Goal: Information Seeking & Learning: Learn about a topic

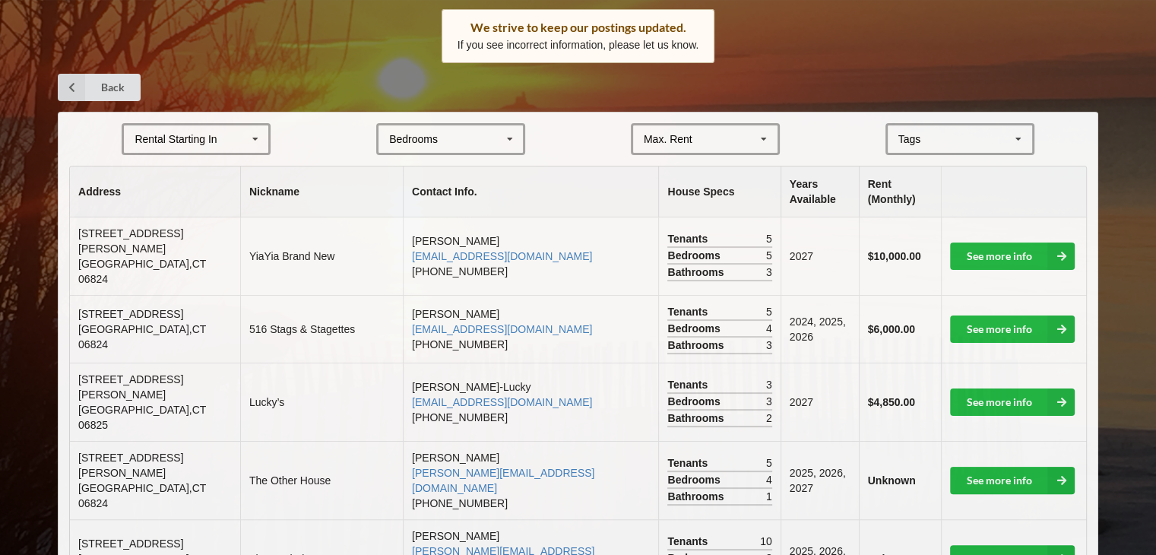
scroll to position [242, 0]
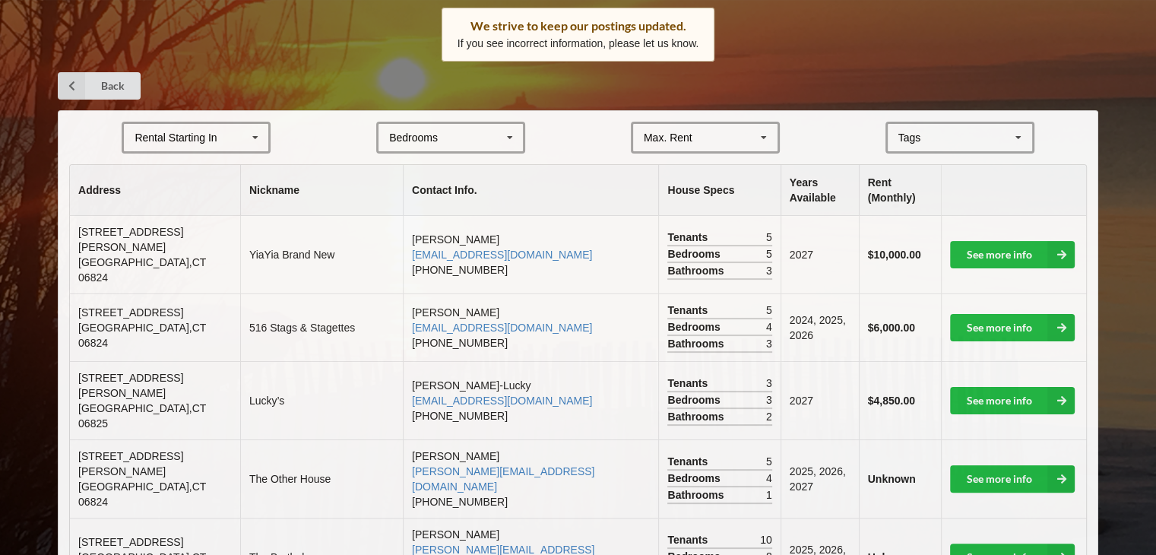
click at [207, 138] on div "Rental Starting In" at bounding box center [175, 137] width 82 height 11
click at [179, 228] on div "2027" at bounding box center [196, 221] width 144 height 28
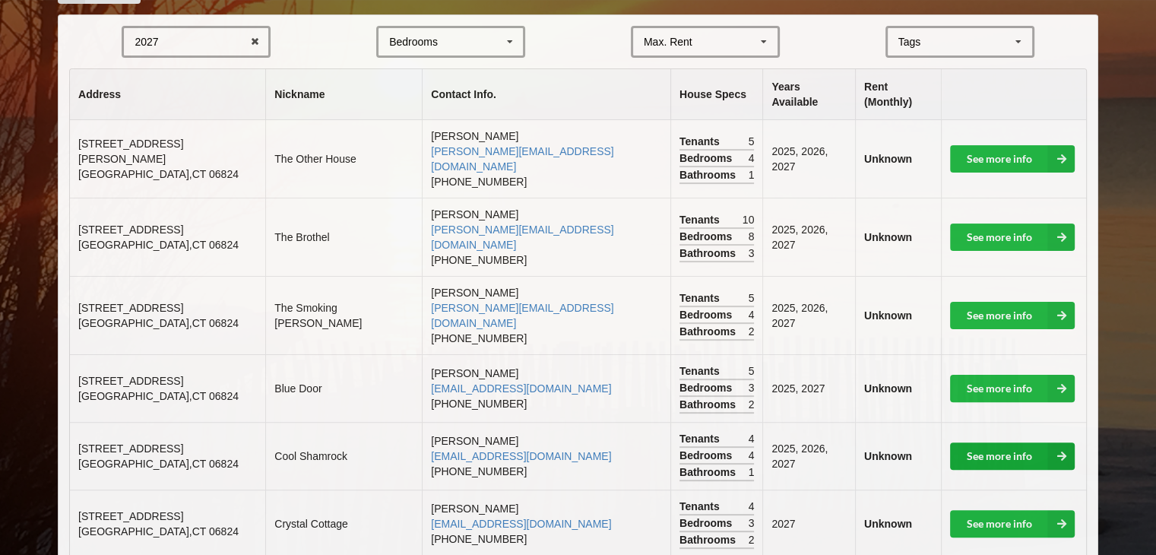
scroll to position [338, 0]
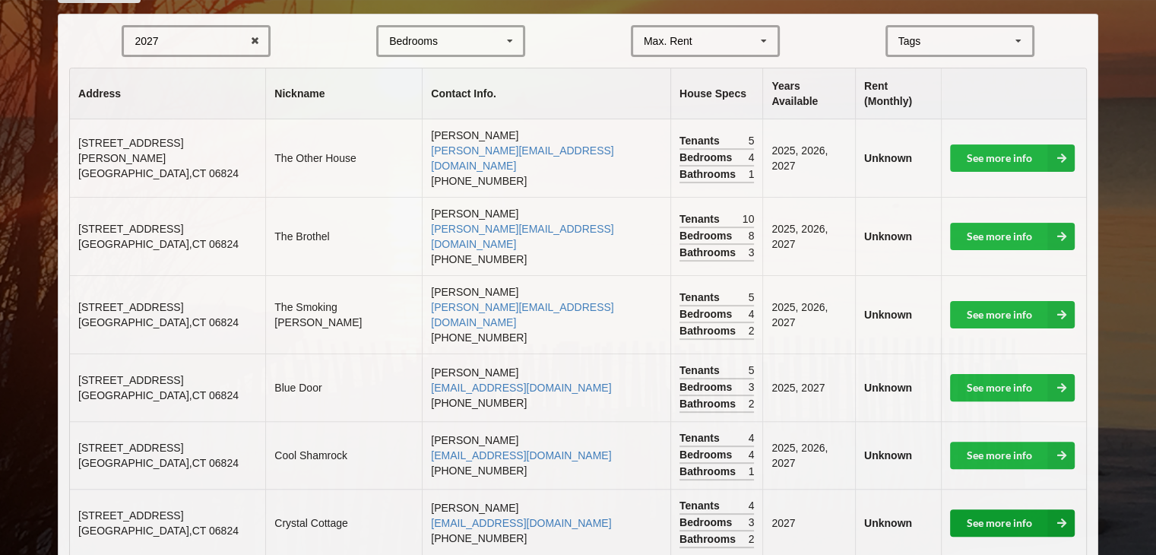
click at [1014, 509] on link "See more info" at bounding box center [1012, 522] width 125 height 27
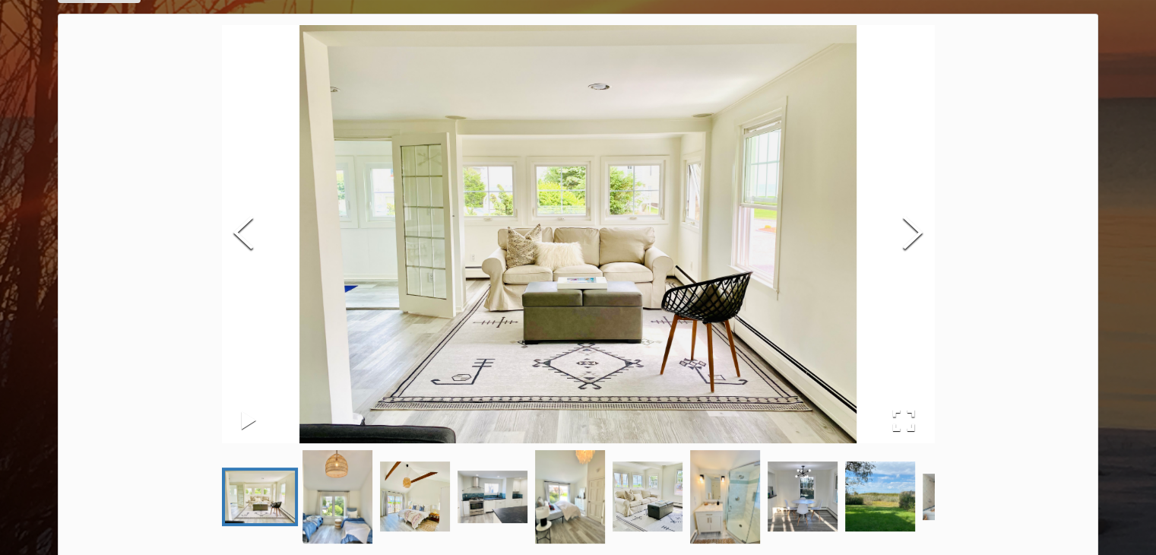
scroll to position [89, 0]
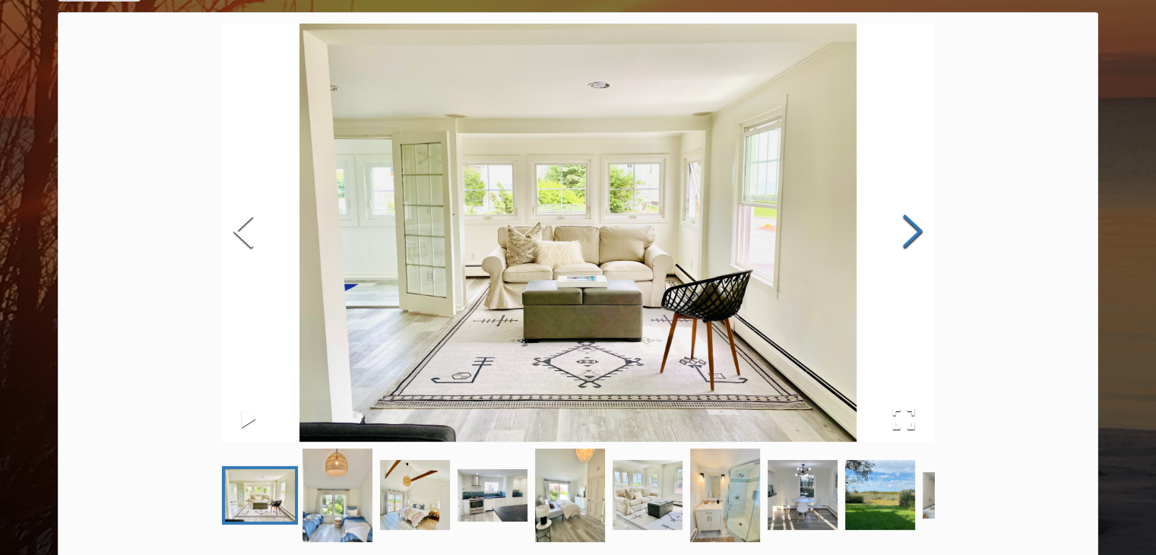
click at [903, 239] on button "Next Slide" at bounding box center [912, 233] width 43 height 138
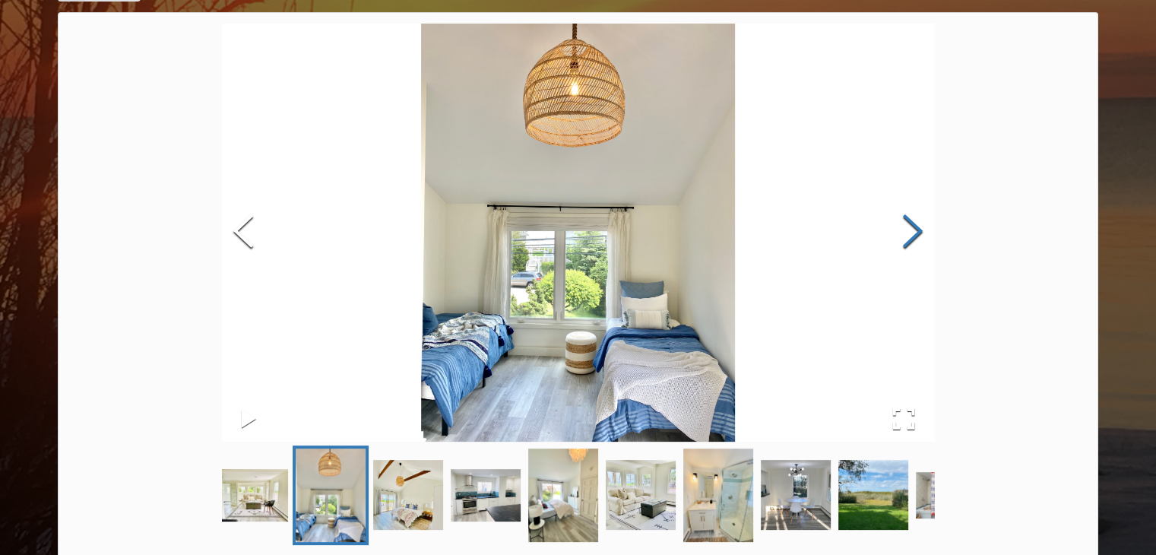
click at [903, 239] on button "Next Slide" at bounding box center [912, 233] width 43 height 138
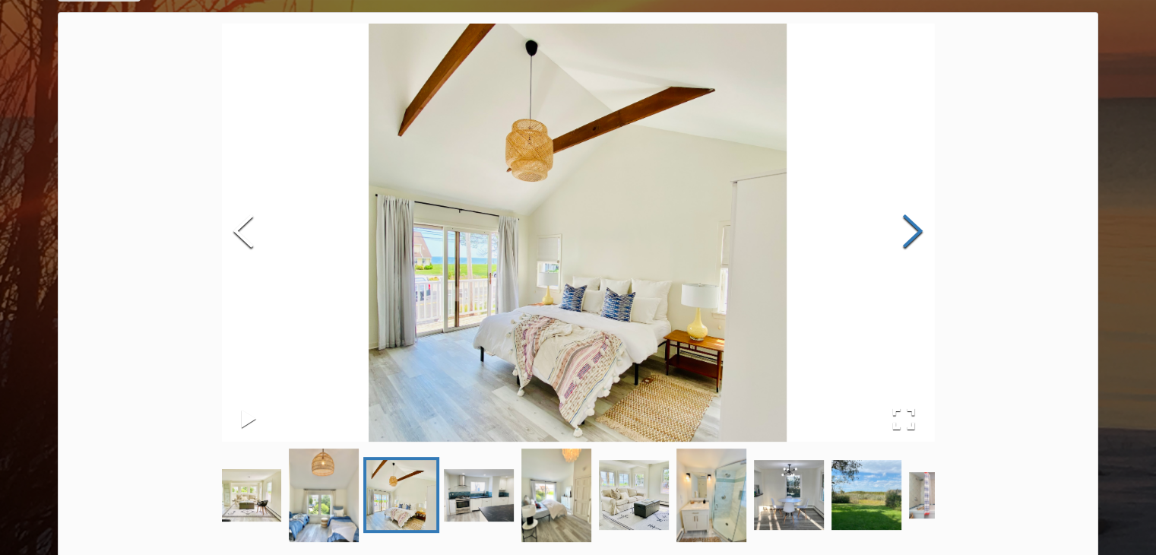
click at [903, 239] on button "Next Slide" at bounding box center [912, 233] width 43 height 138
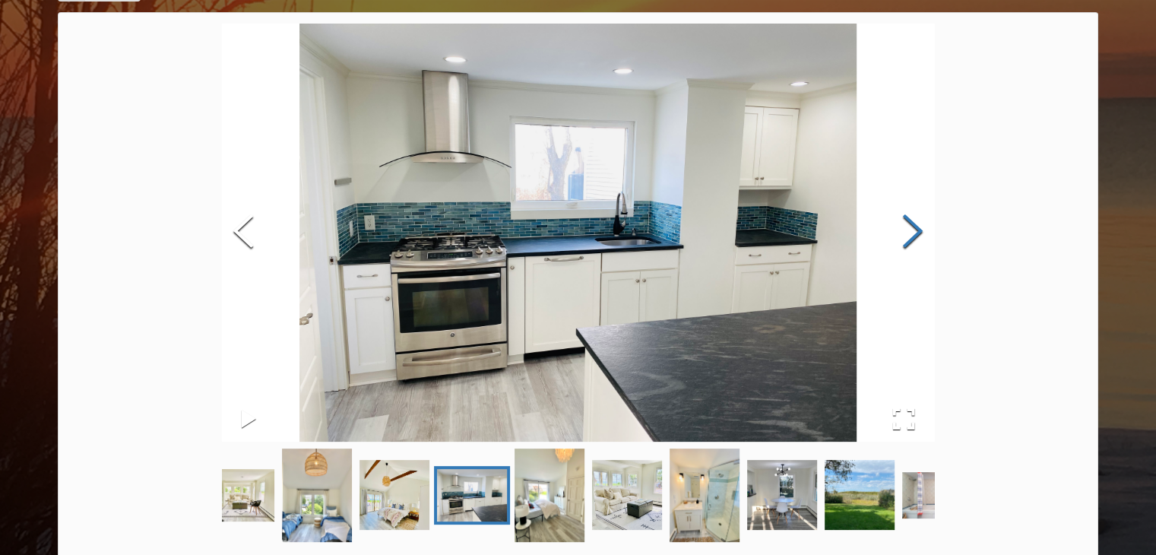
click at [903, 239] on button "Next Slide" at bounding box center [912, 233] width 43 height 138
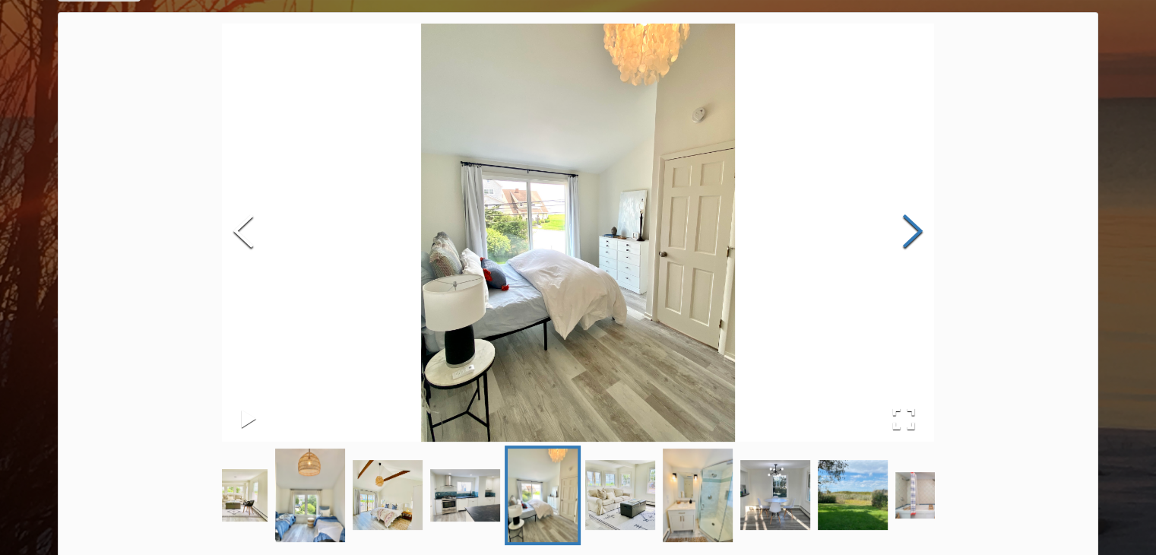
click at [903, 239] on button "Next Slide" at bounding box center [912, 233] width 43 height 138
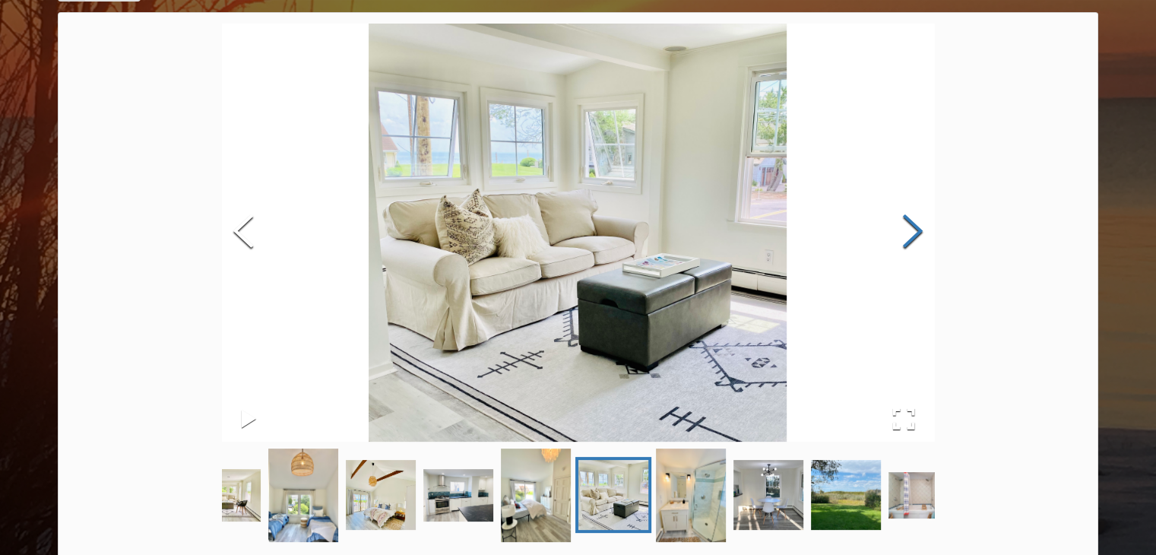
click at [903, 239] on button "Next Slide" at bounding box center [912, 233] width 43 height 138
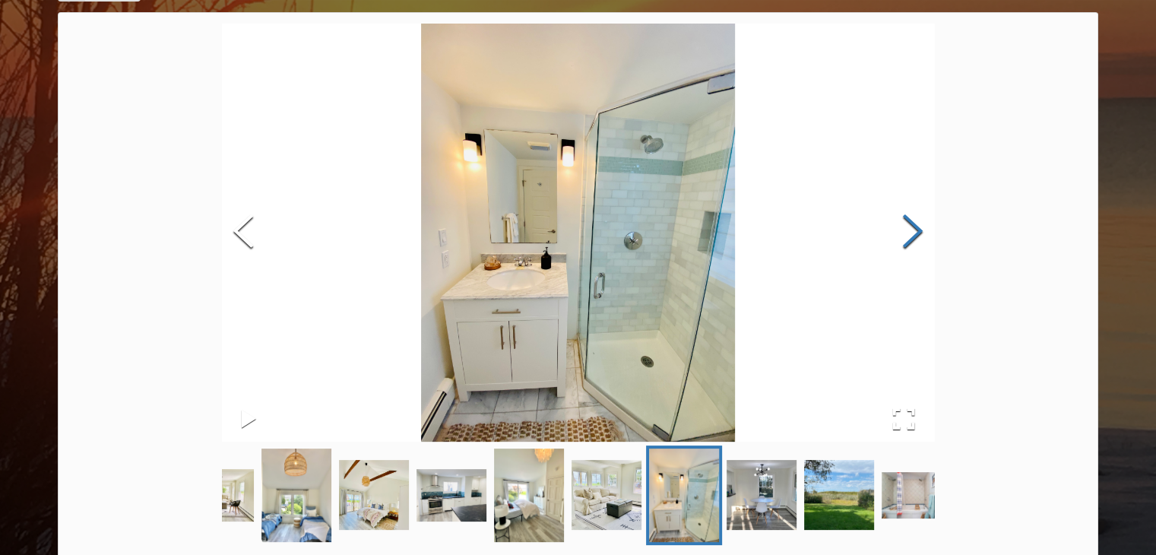
click at [903, 239] on button "Next Slide" at bounding box center [912, 233] width 43 height 138
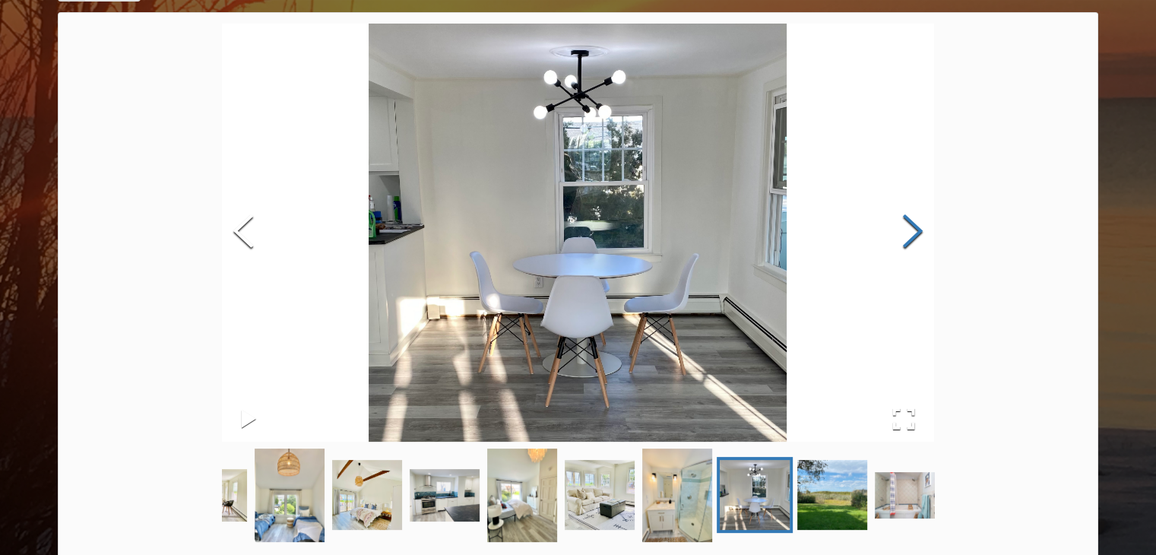
click at [903, 239] on button "Next Slide" at bounding box center [912, 233] width 43 height 138
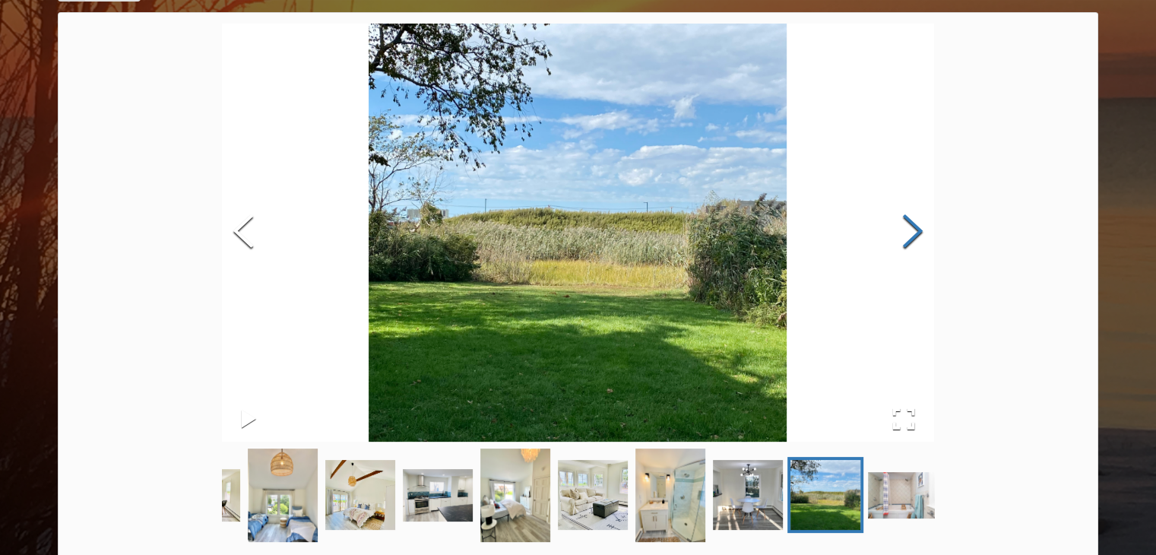
click at [909, 233] on button "Next Slide" at bounding box center [912, 233] width 43 height 138
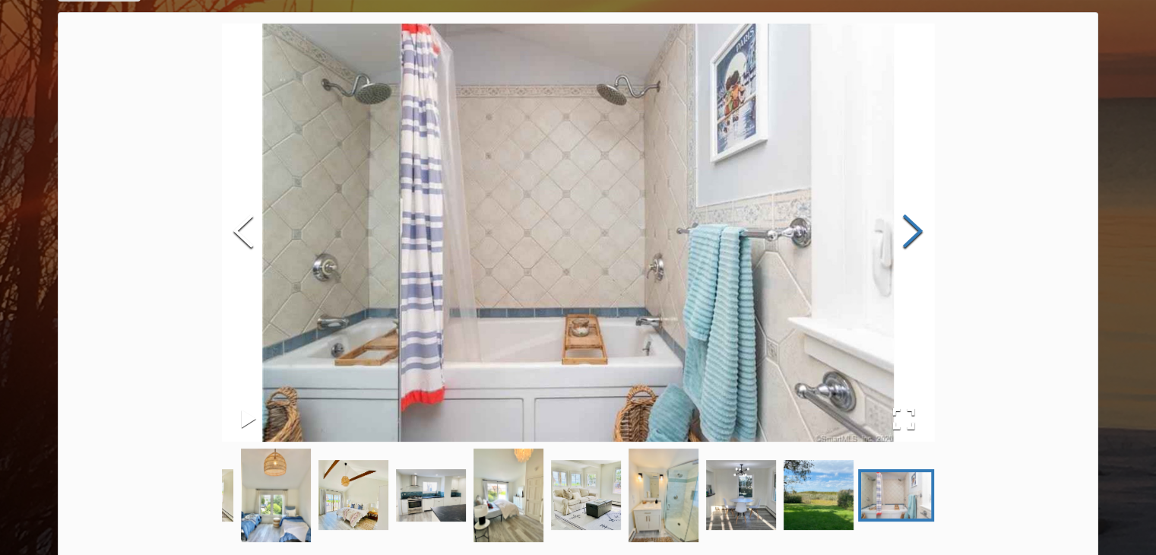
click at [909, 233] on button "Next Slide" at bounding box center [912, 233] width 43 height 138
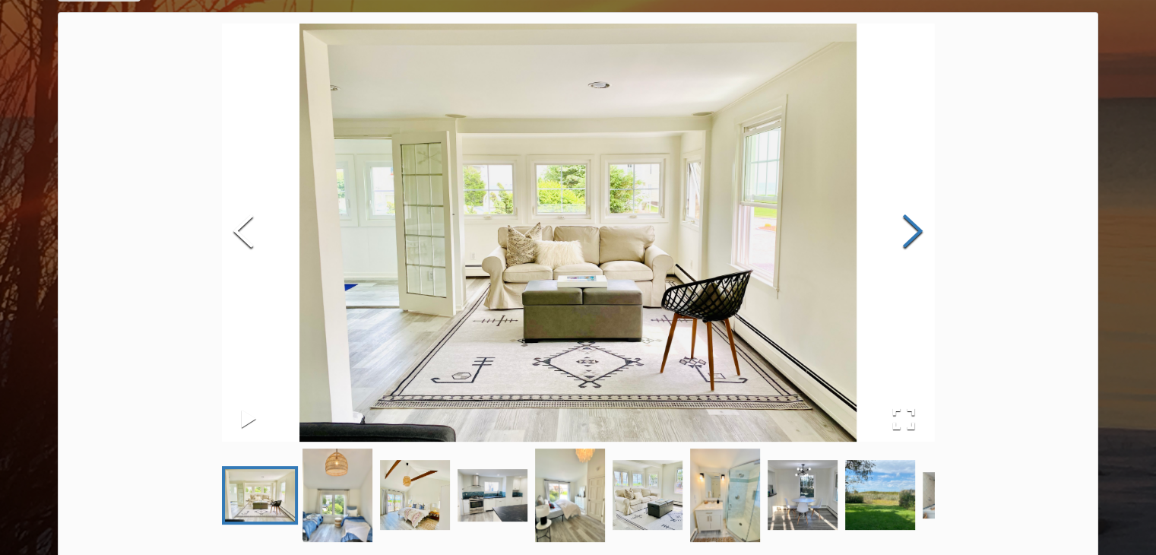
click at [909, 233] on button "Next Slide" at bounding box center [912, 233] width 43 height 138
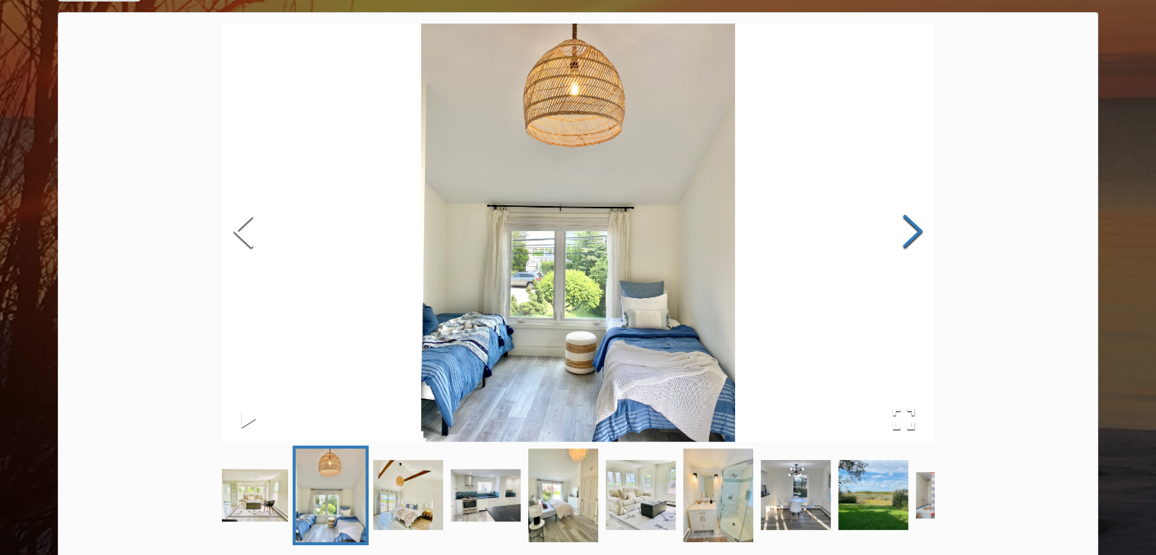
click at [909, 233] on button "Next Slide" at bounding box center [912, 233] width 43 height 138
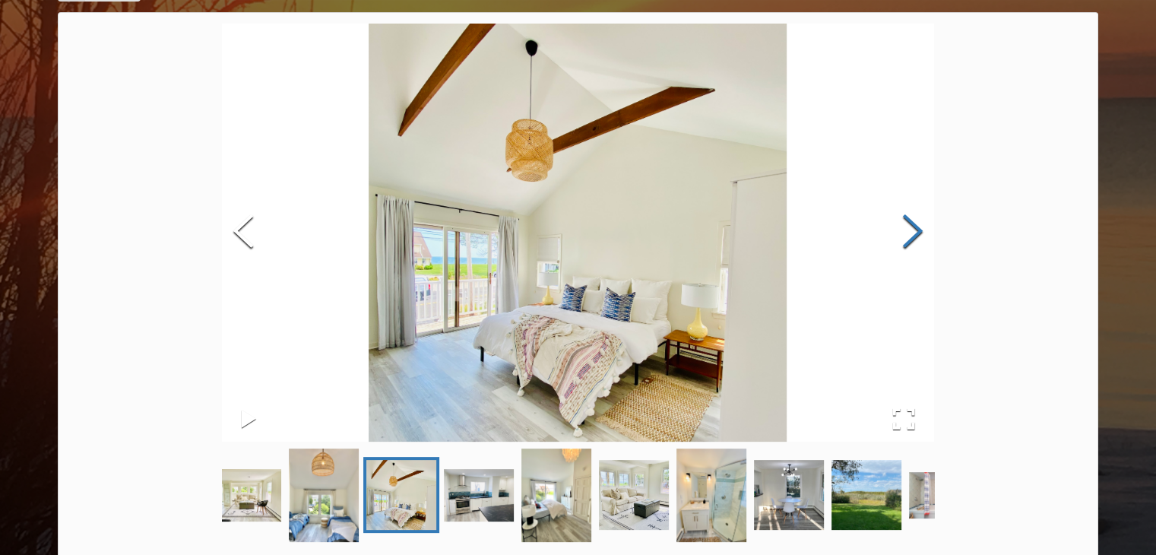
click at [909, 233] on button "Next Slide" at bounding box center [912, 233] width 43 height 138
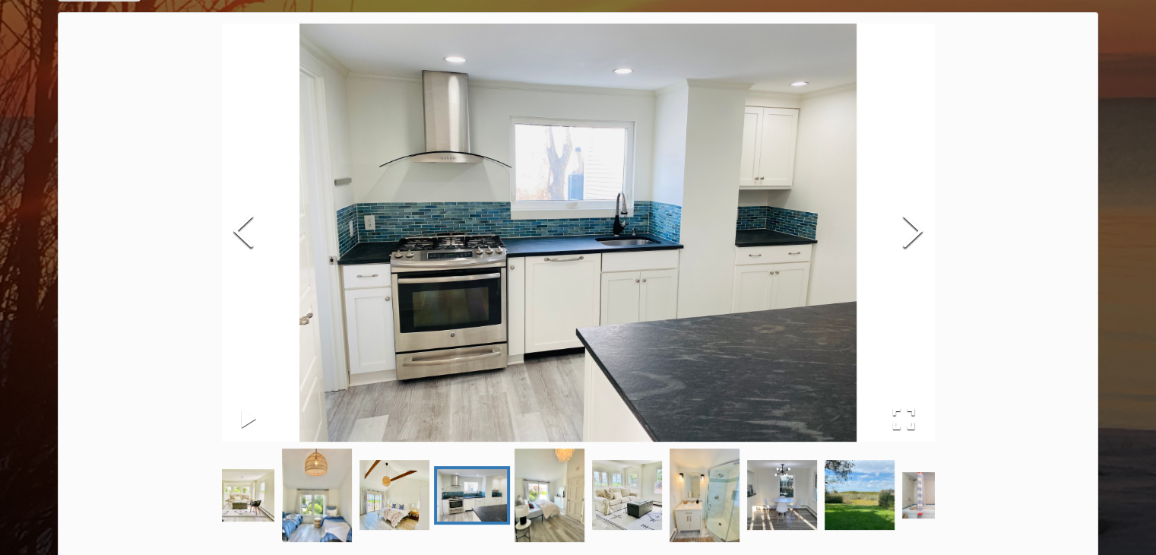
click at [1146, 255] on div "Home Add Listing FAQ Back About Address Nickname Contact Info. House Specs Year…" at bounding box center [578, 518] width 1156 height 1214
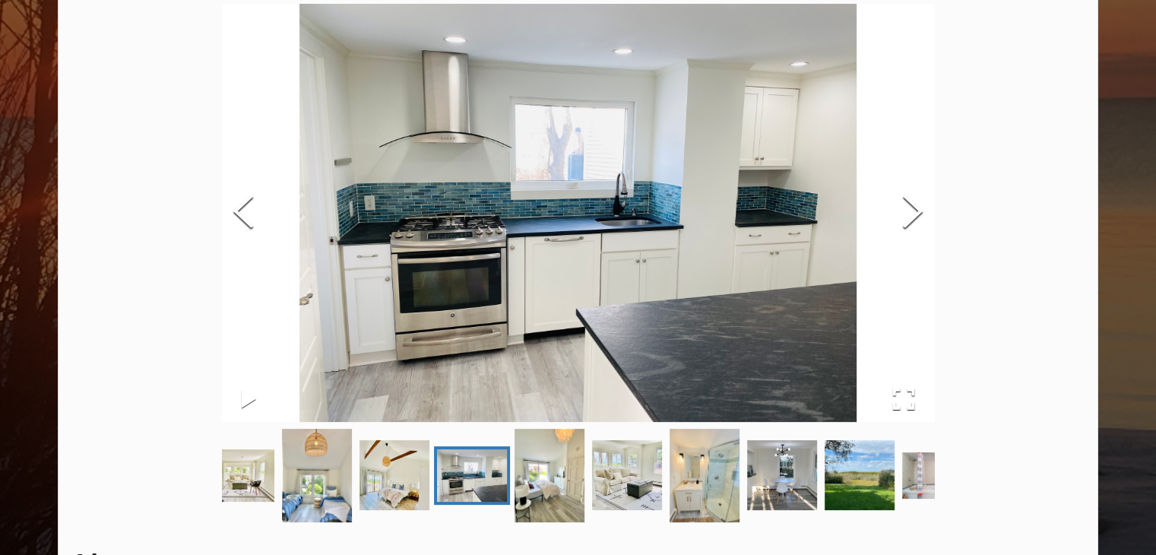
scroll to position [109, 0]
click at [938, 250] on div "About Address Nickname Contact Info. House Specs Years Available Rent (Monthly)…" at bounding box center [578, 533] width 1040 height 1083
click at [916, 234] on button "Next Slide" at bounding box center [912, 213] width 43 height 138
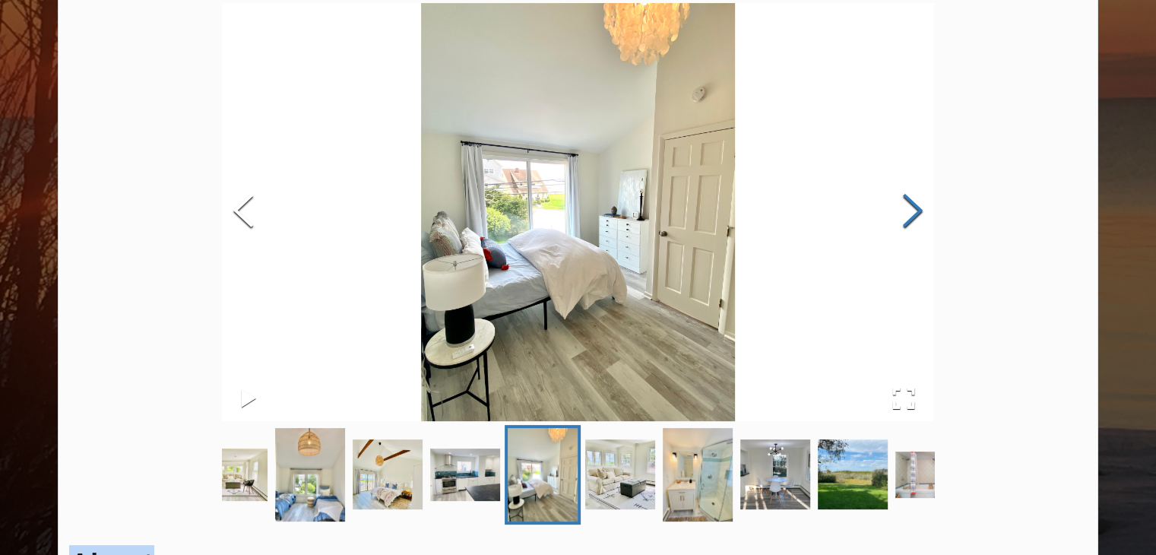
click at [916, 234] on button "Next Slide" at bounding box center [912, 213] width 43 height 138
click at [906, 227] on button "Next Slide" at bounding box center [912, 213] width 43 height 138
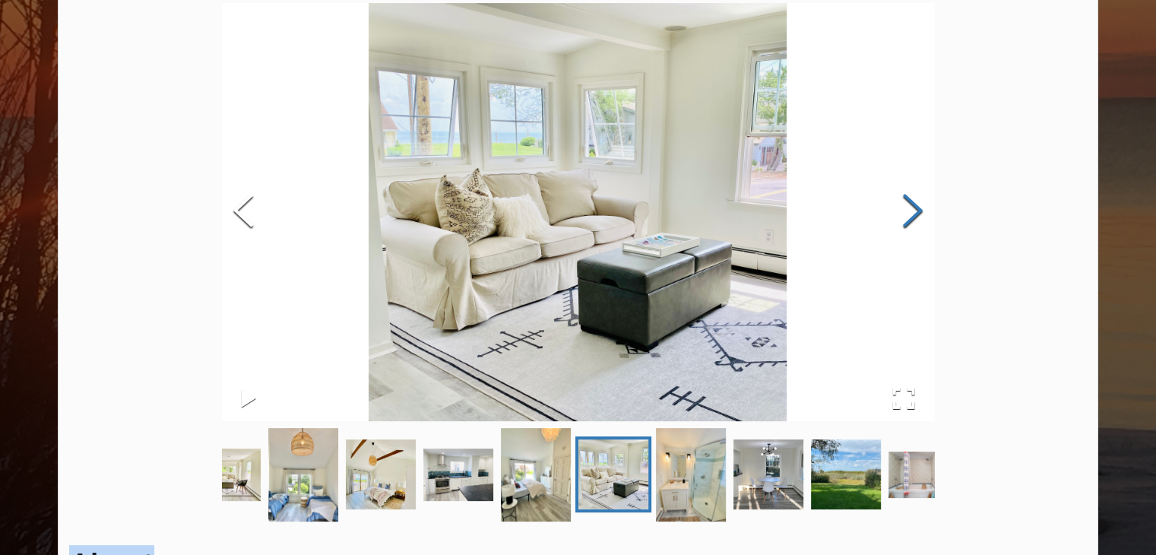
click at [903, 217] on button "Next Slide" at bounding box center [912, 213] width 43 height 138
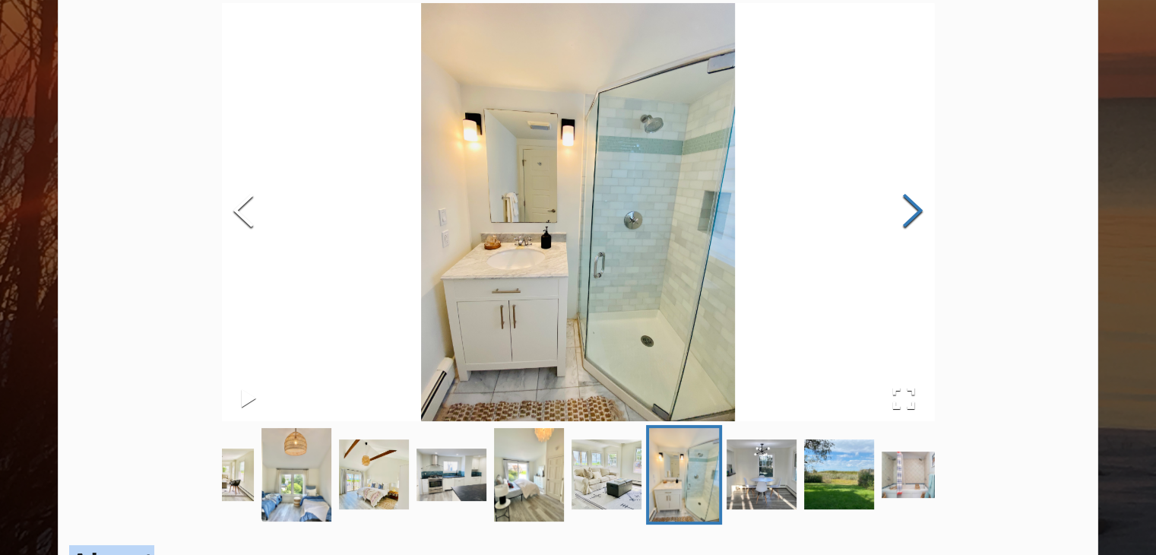
click at [903, 217] on button "Next Slide" at bounding box center [912, 213] width 43 height 138
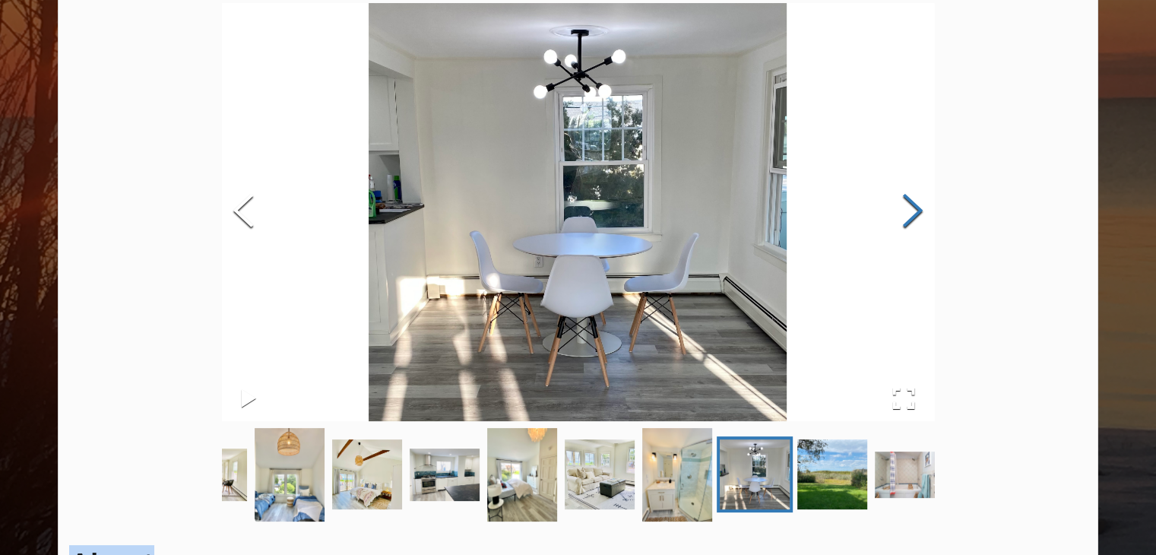
click at [903, 217] on button "Next Slide" at bounding box center [912, 213] width 43 height 138
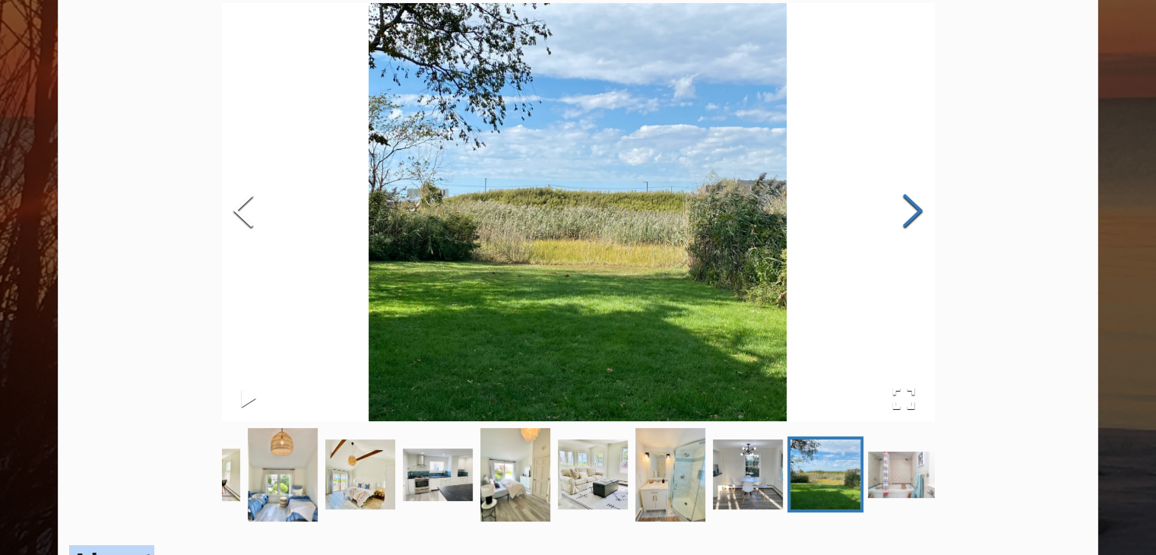
click at [903, 217] on button "Next Slide" at bounding box center [912, 213] width 43 height 138
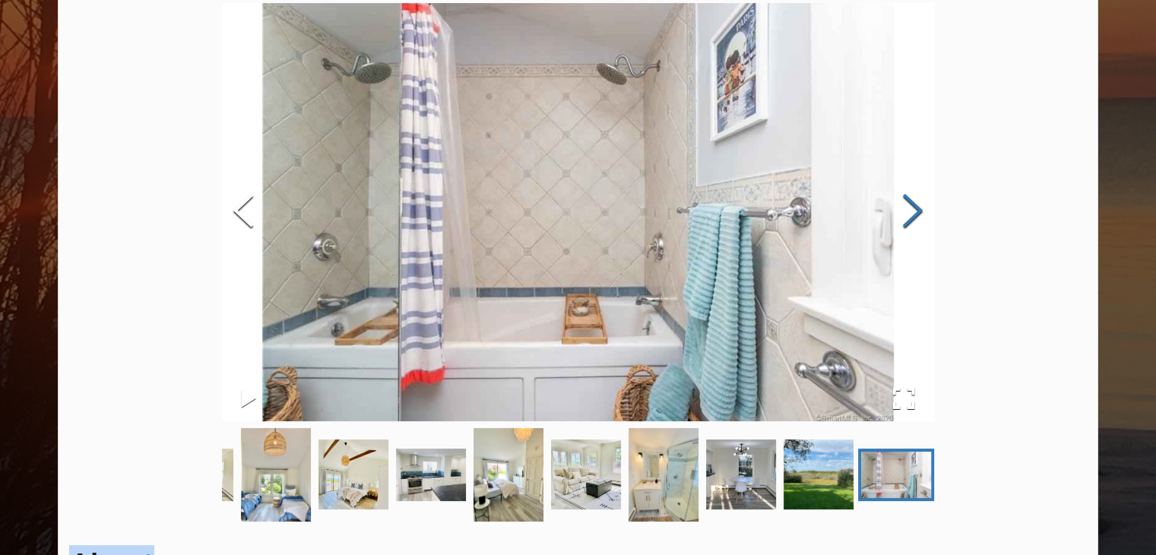
click at [903, 217] on button "Next Slide" at bounding box center [912, 213] width 43 height 138
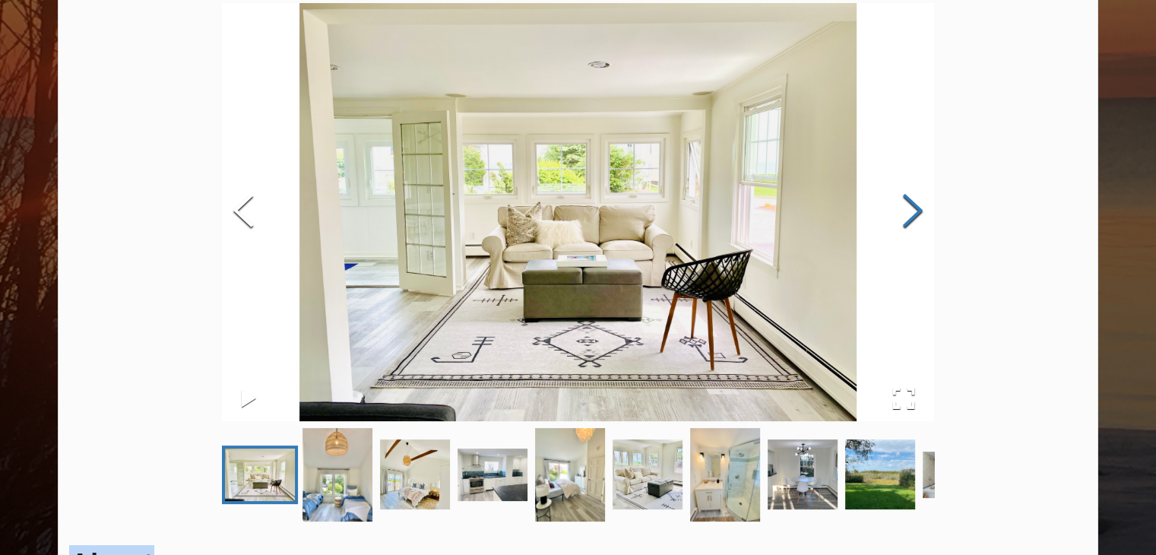
click at [903, 217] on button "Next Slide" at bounding box center [912, 213] width 43 height 138
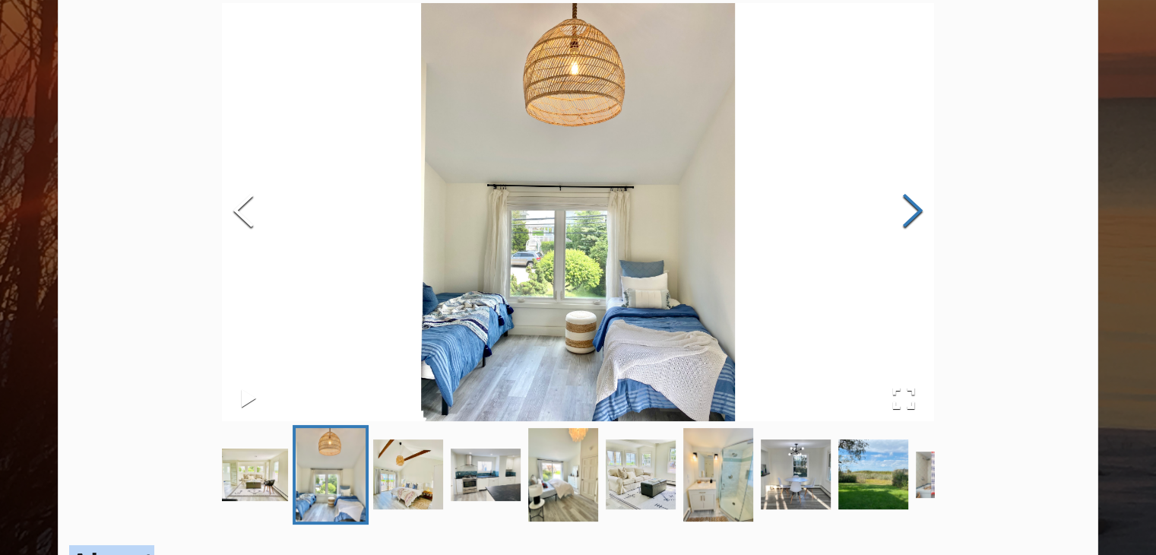
click at [903, 217] on button "Next Slide" at bounding box center [912, 213] width 43 height 138
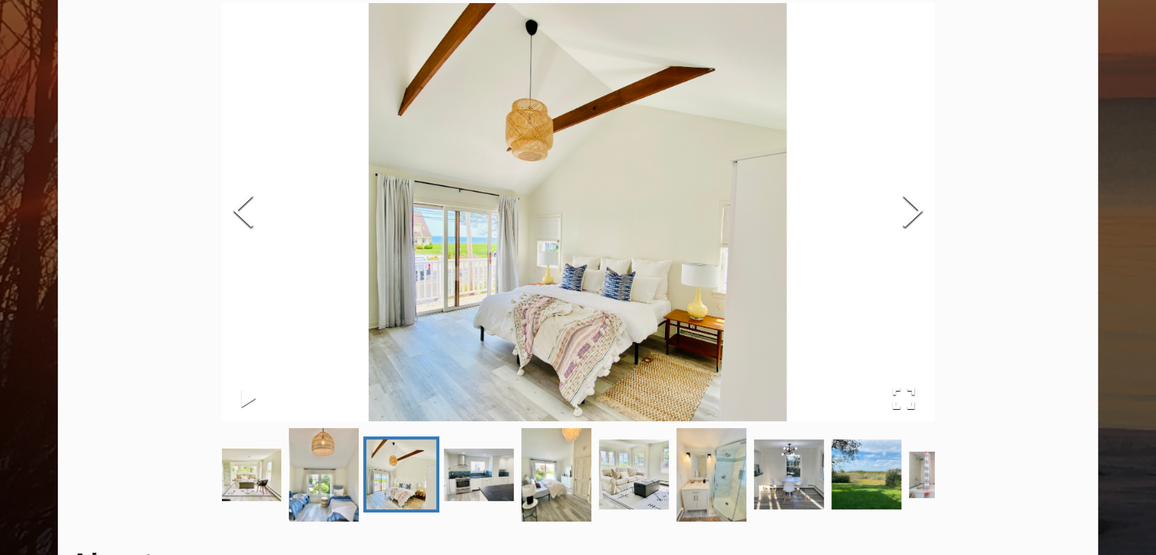
click at [1124, 238] on div "Home Add Listing FAQ Back About Address Nickname Contact Info. House Specs Year…" at bounding box center [578, 498] width 1156 height 1214
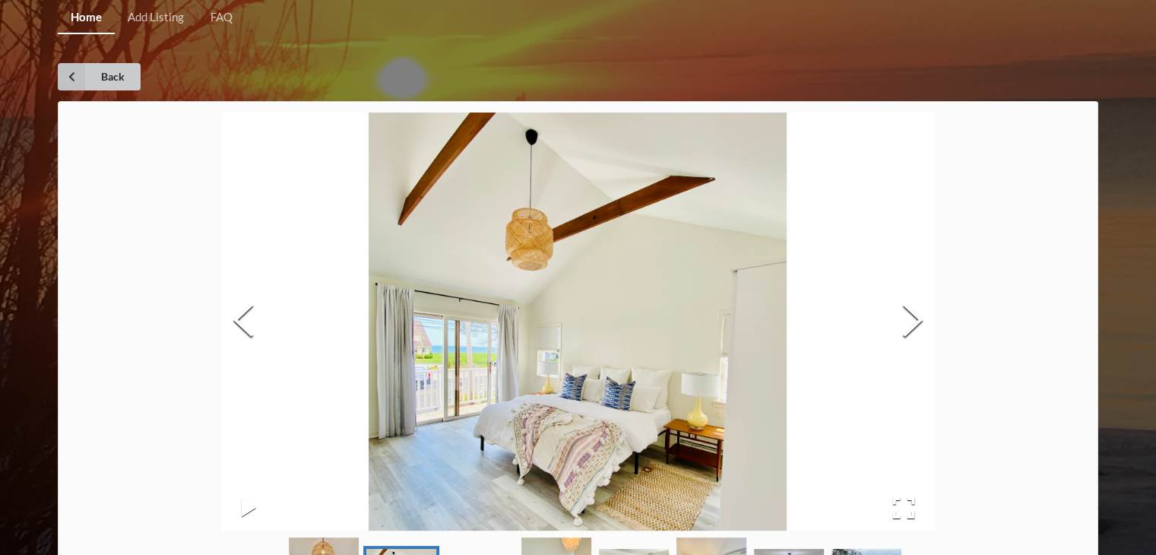
click at [69, 82] on icon at bounding box center [71, 76] width 27 height 27
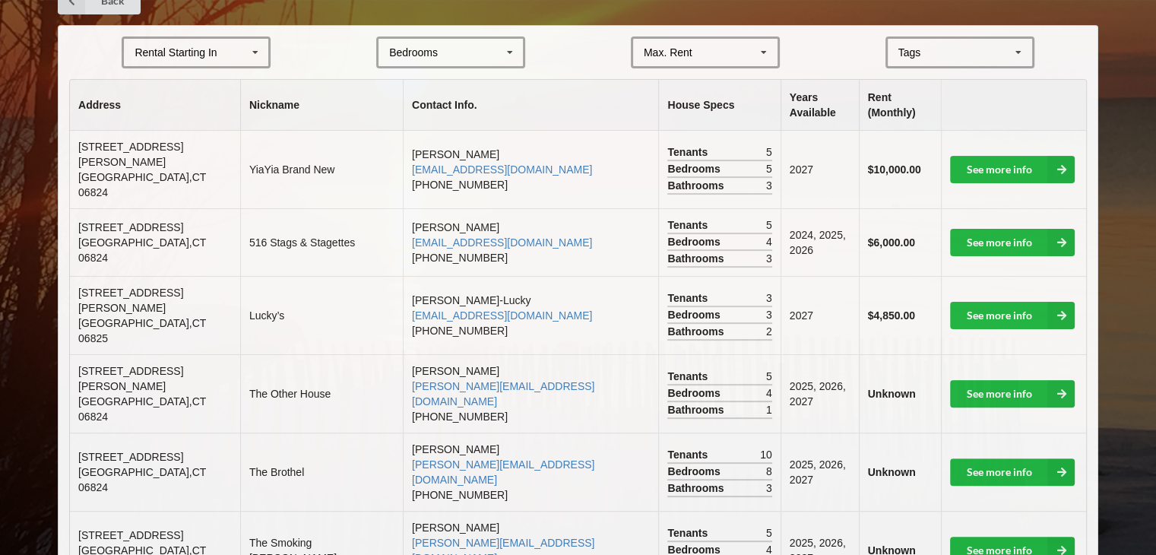
scroll to position [360, 0]
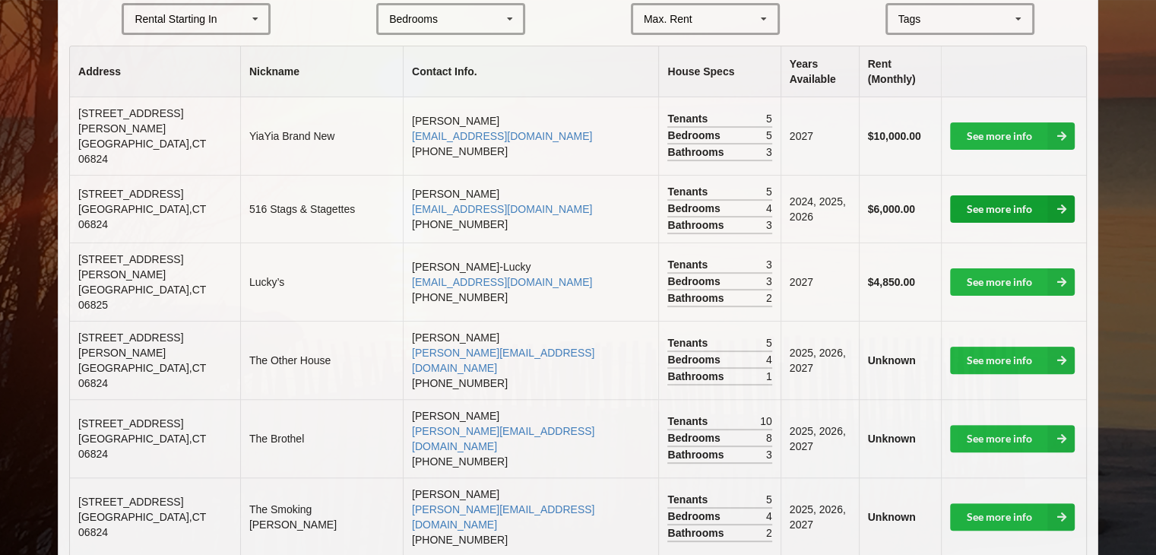
click at [979, 195] on link "See more info" at bounding box center [1012, 208] width 125 height 27
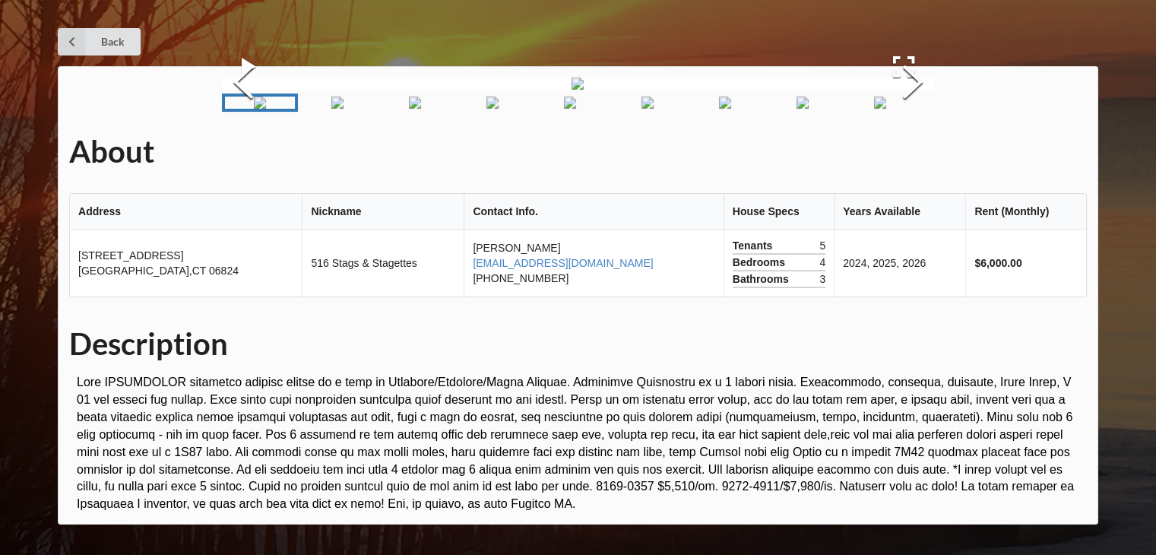
scroll to position [520, 0]
click at [872, 355] on h1 "Description" at bounding box center [577, 343] width 1017 height 39
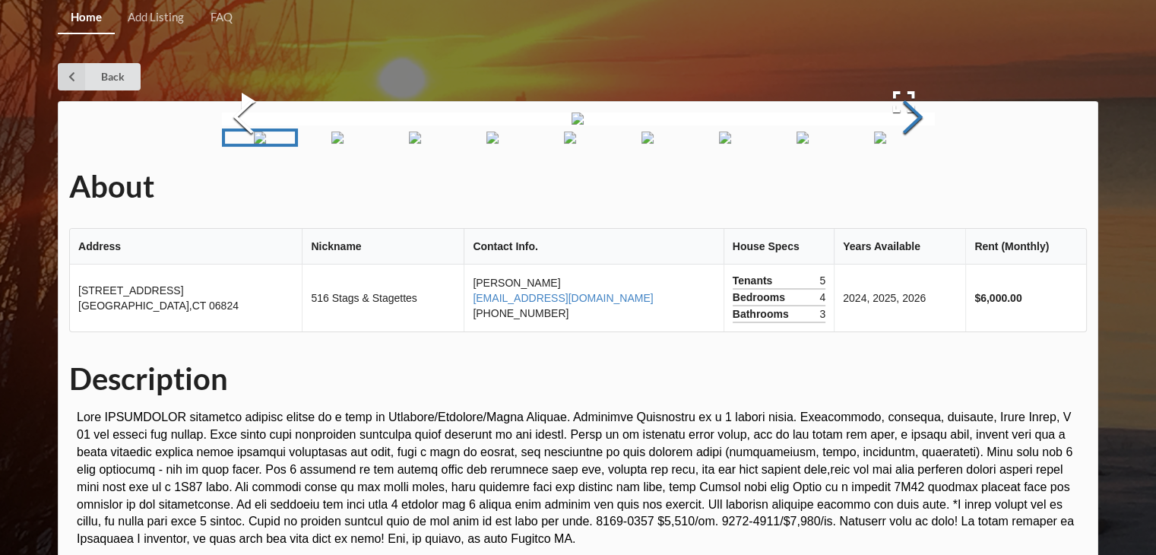
click at [915, 188] on button "Next Slide" at bounding box center [912, 119] width 43 height 138
click at [913, 188] on button "Next Slide" at bounding box center [912, 119] width 43 height 138
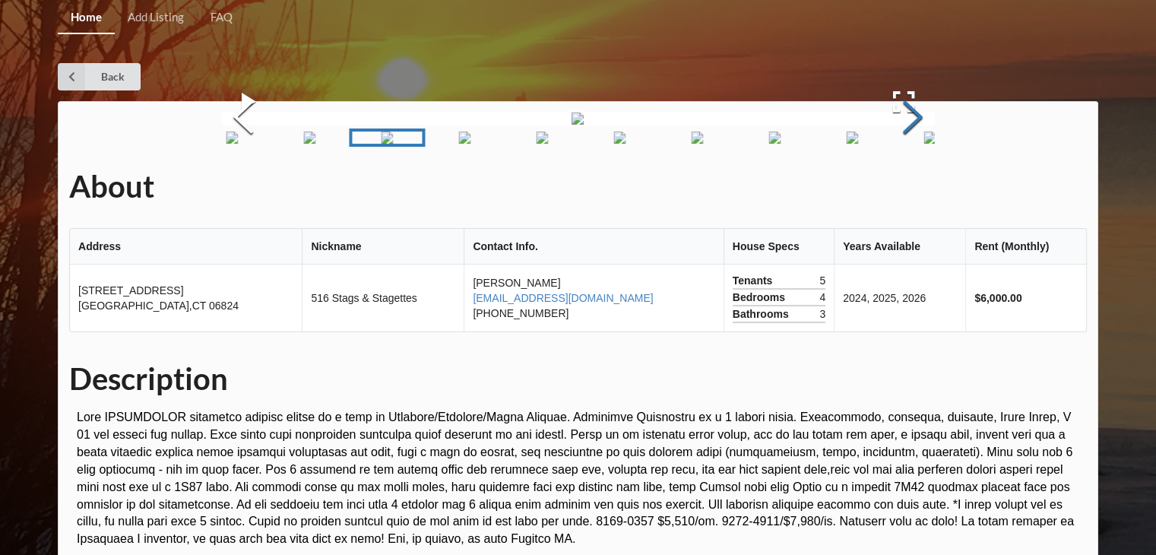
click at [913, 188] on button "Next Slide" at bounding box center [912, 119] width 43 height 138
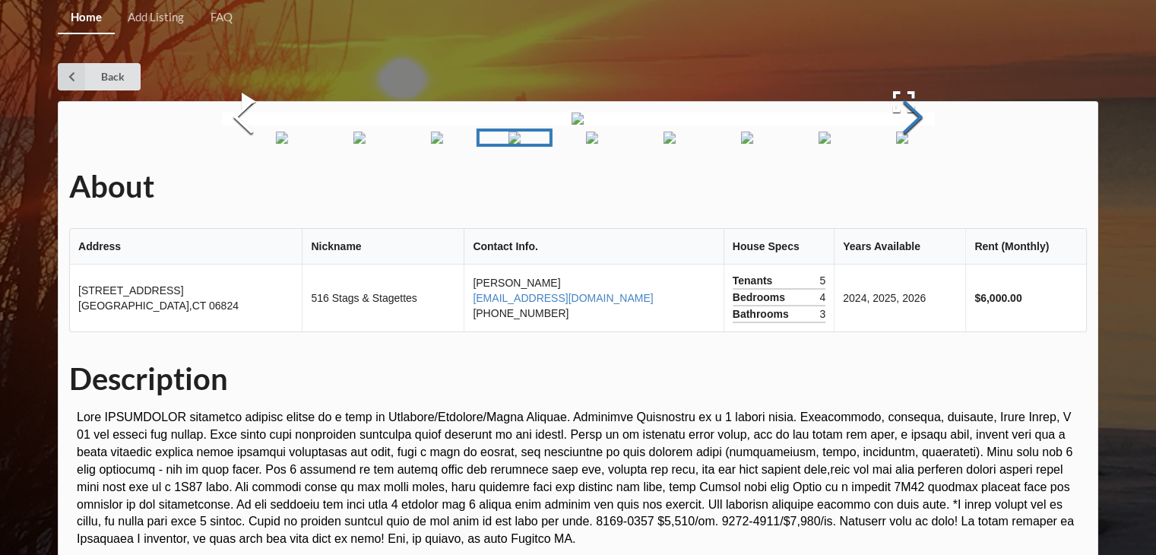
click at [913, 188] on button "Next Slide" at bounding box center [912, 119] width 43 height 138
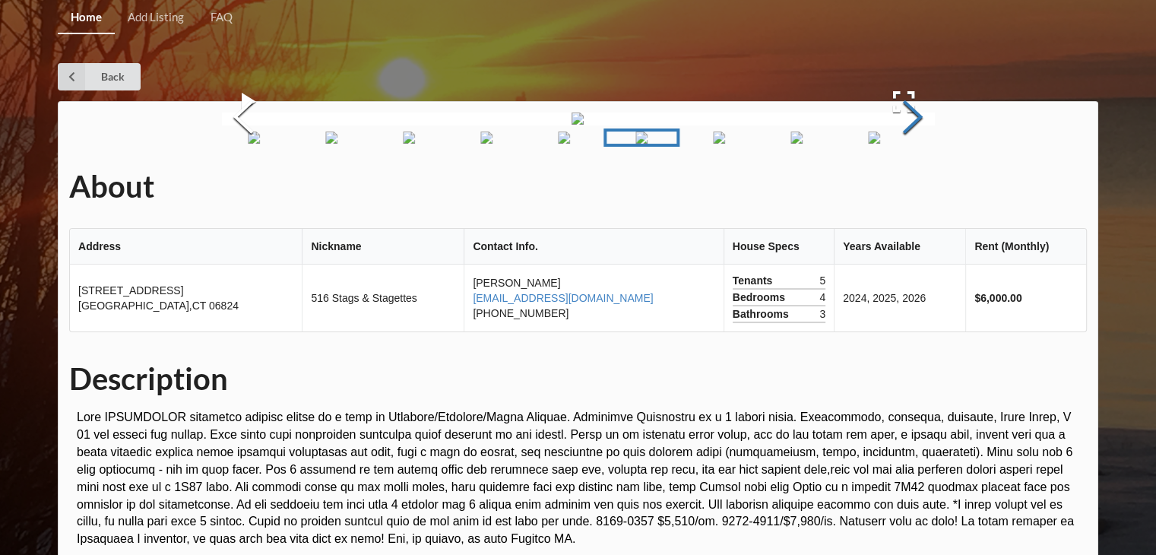
click at [913, 188] on button "Next Slide" at bounding box center [912, 119] width 43 height 138
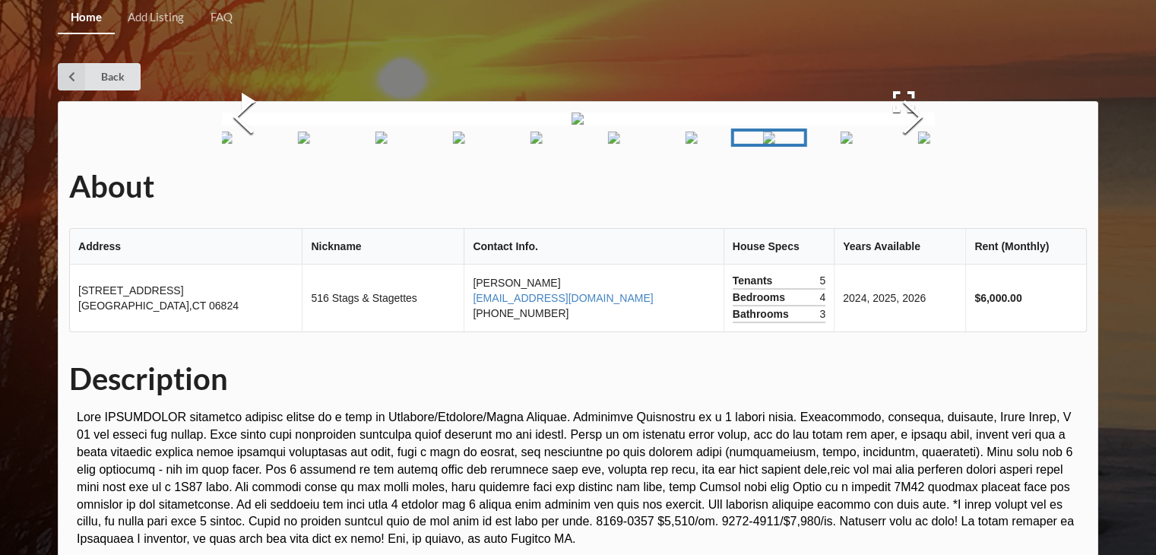
click at [1039, 76] on div "Back" at bounding box center [578, 76] width 1040 height 27
click at [81, 84] on icon at bounding box center [71, 76] width 27 height 27
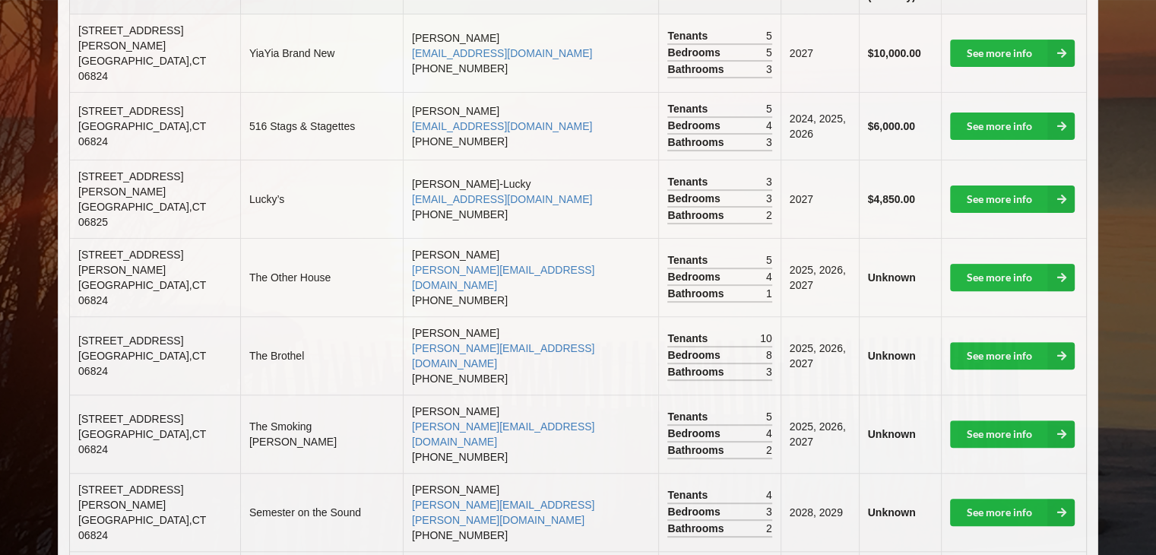
scroll to position [444, 0]
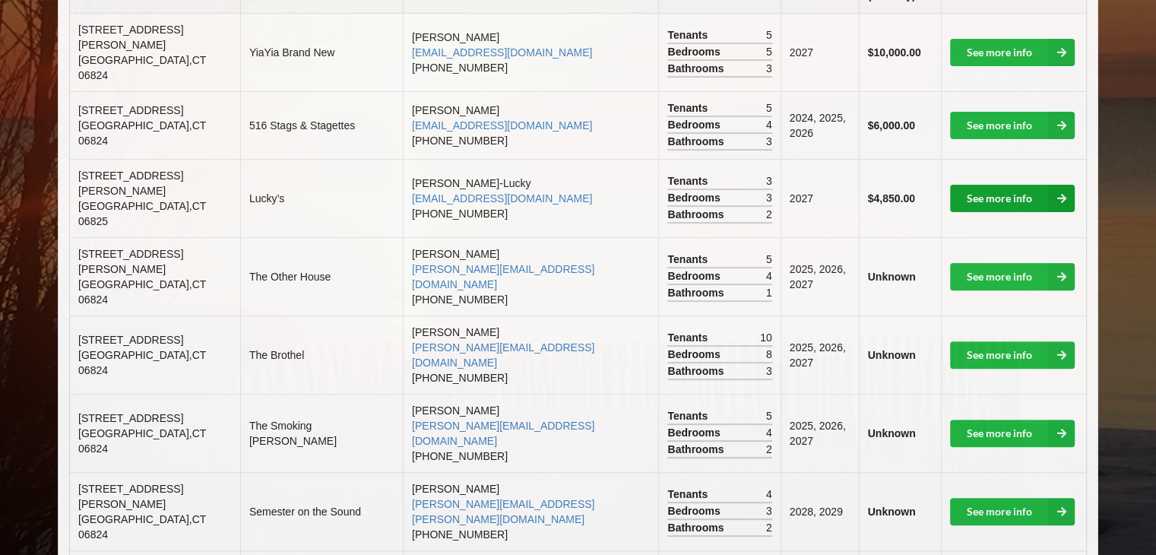
click at [1030, 185] on link "See more info" at bounding box center [1012, 198] width 125 height 27
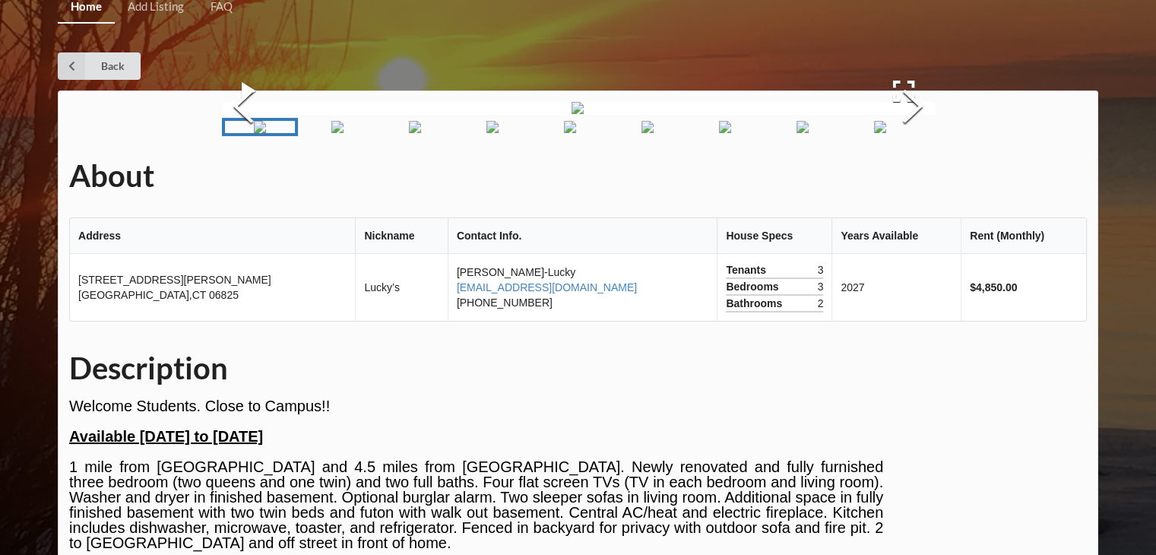
scroll to position [10, 0]
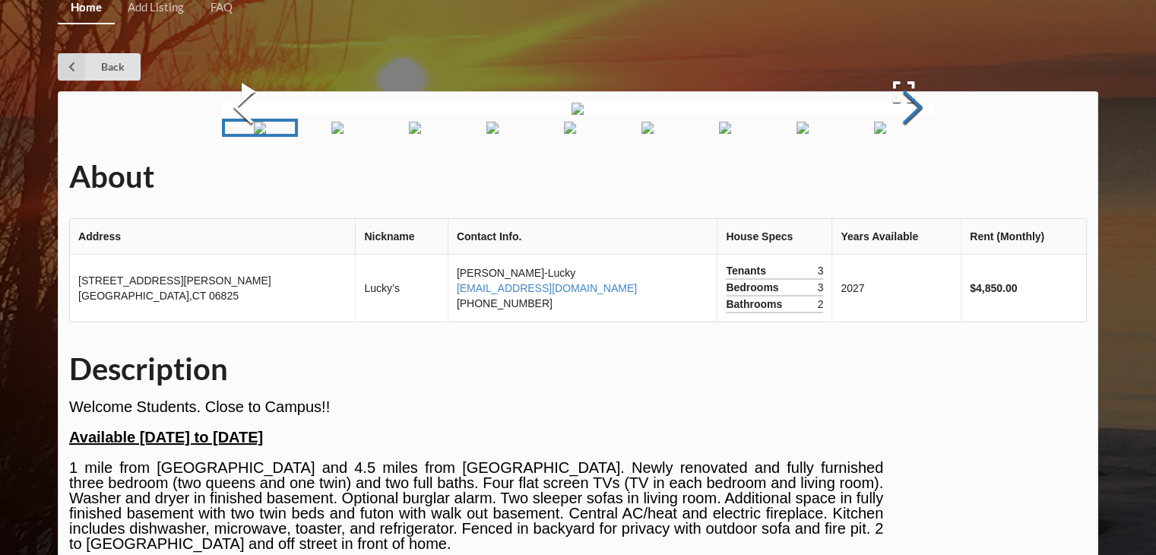
click at [906, 178] on button "Next Slide" at bounding box center [912, 109] width 43 height 138
click at [903, 178] on button "Next Slide" at bounding box center [912, 109] width 43 height 138
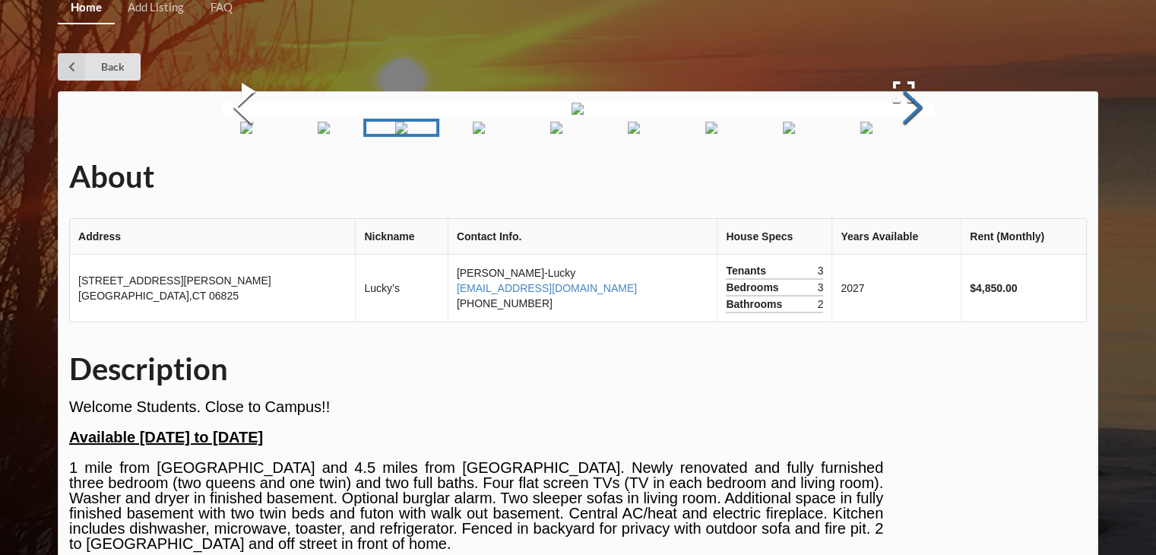
click at [903, 178] on button "Next Slide" at bounding box center [912, 109] width 43 height 138
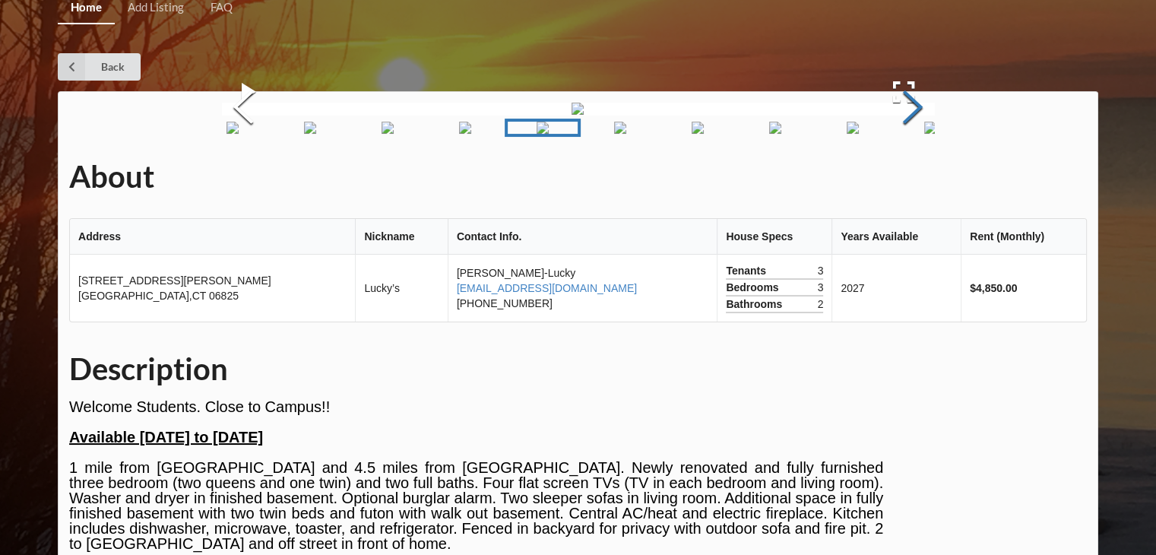
click at [903, 178] on button "Next Slide" at bounding box center [912, 109] width 43 height 138
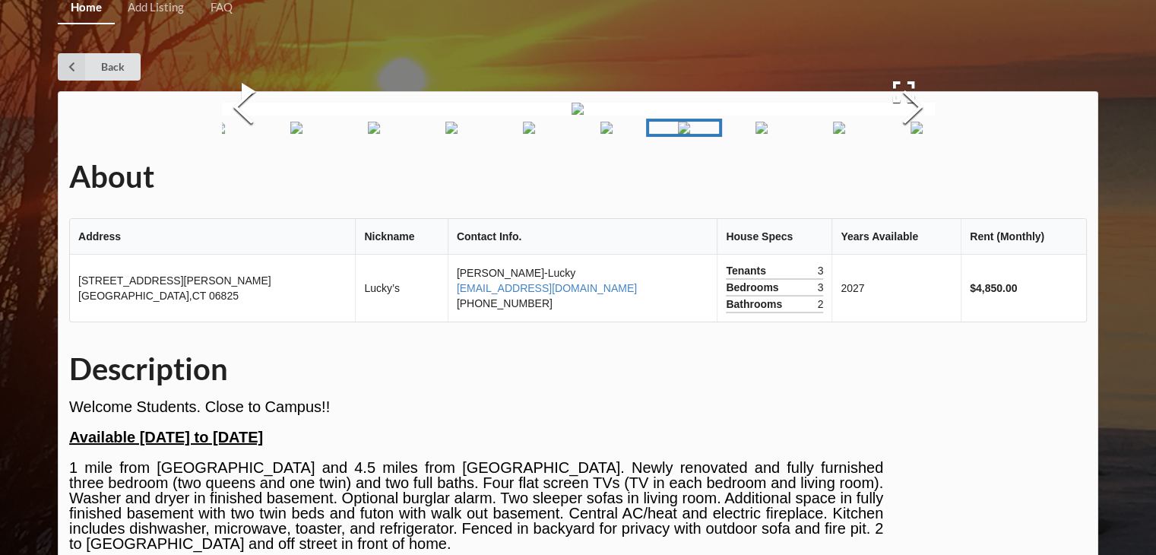
click at [808, 38] on div "Home Add Listing FAQ Back About Address Nickname Contact Info. House Specs Year…" at bounding box center [578, 306] width 1156 height 633
click at [85, 69] on icon at bounding box center [71, 66] width 27 height 27
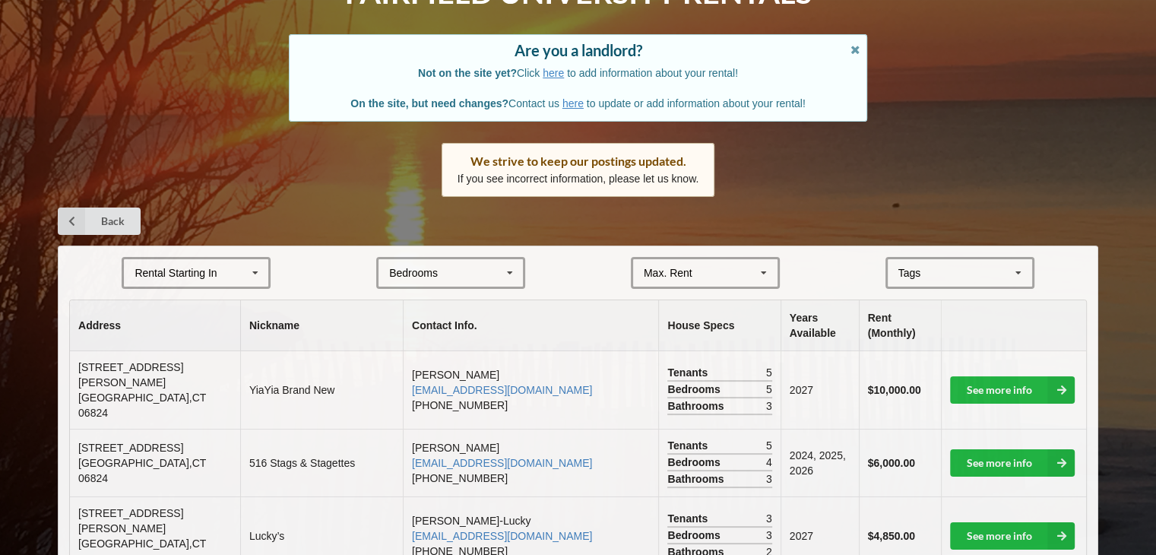
scroll to position [117, 0]
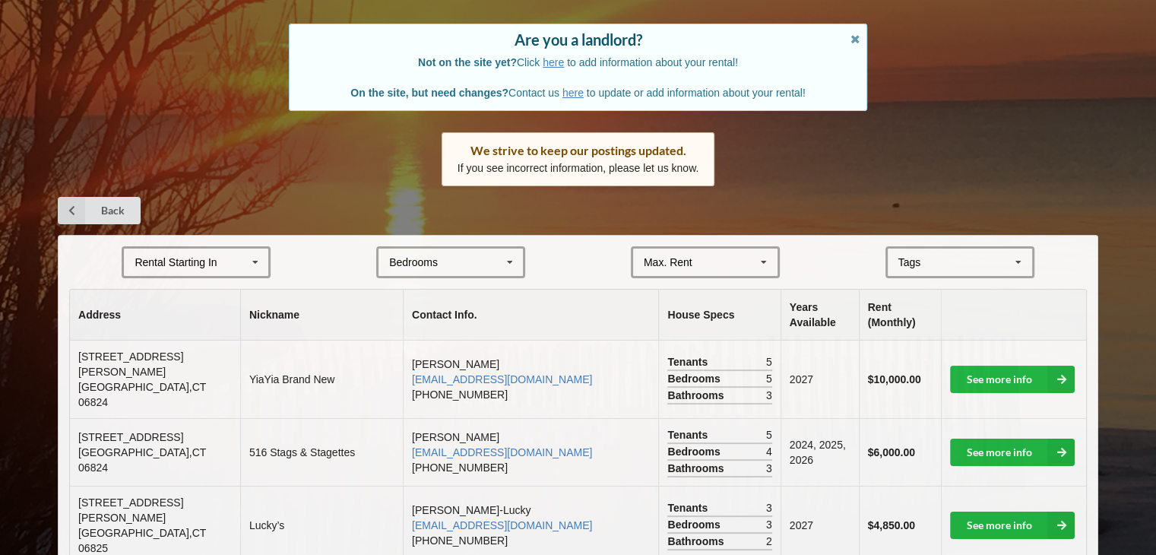
click at [207, 261] on div "Rental Starting In" at bounding box center [175, 262] width 82 height 11
click at [191, 378] on div "2028" at bounding box center [196, 374] width 144 height 28
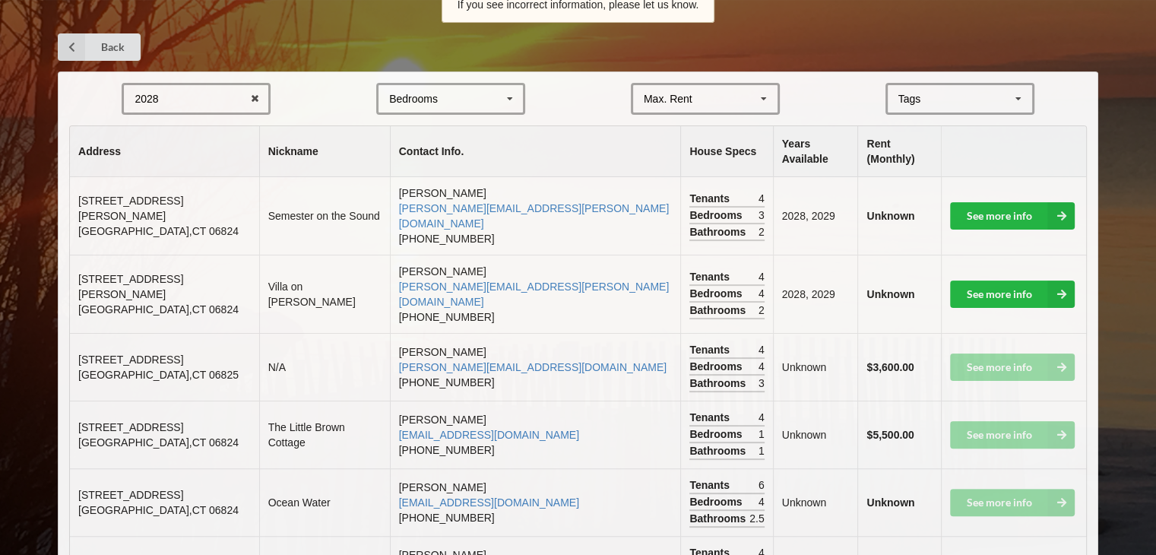
scroll to position [281, 0]
click at [191, 83] on div "2028 2025 2026 2027 2028" at bounding box center [196, 98] width 149 height 32
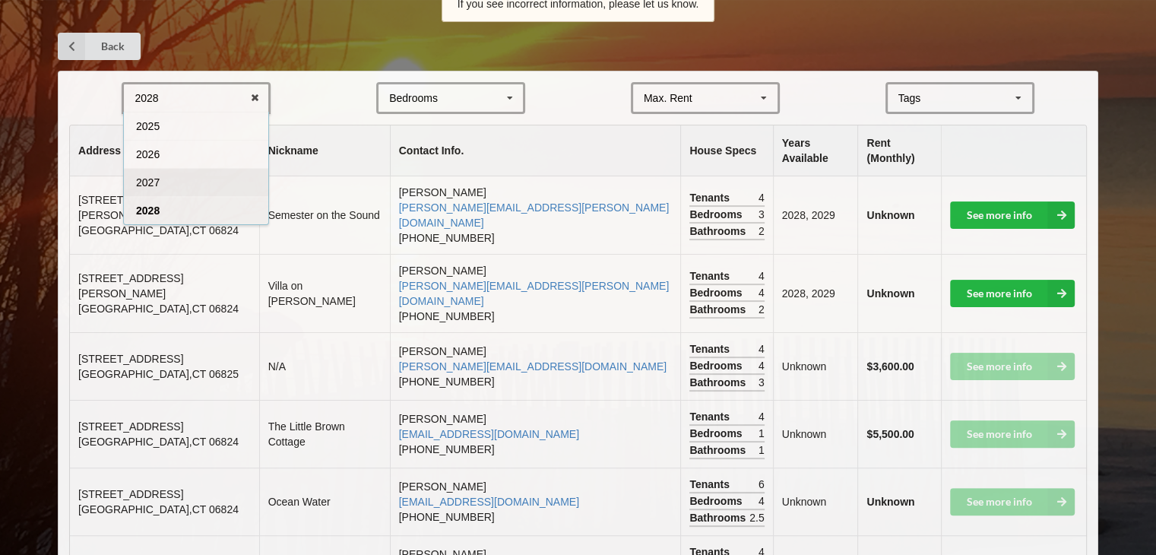
click at [172, 183] on div "2027" at bounding box center [196, 182] width 144 height 28
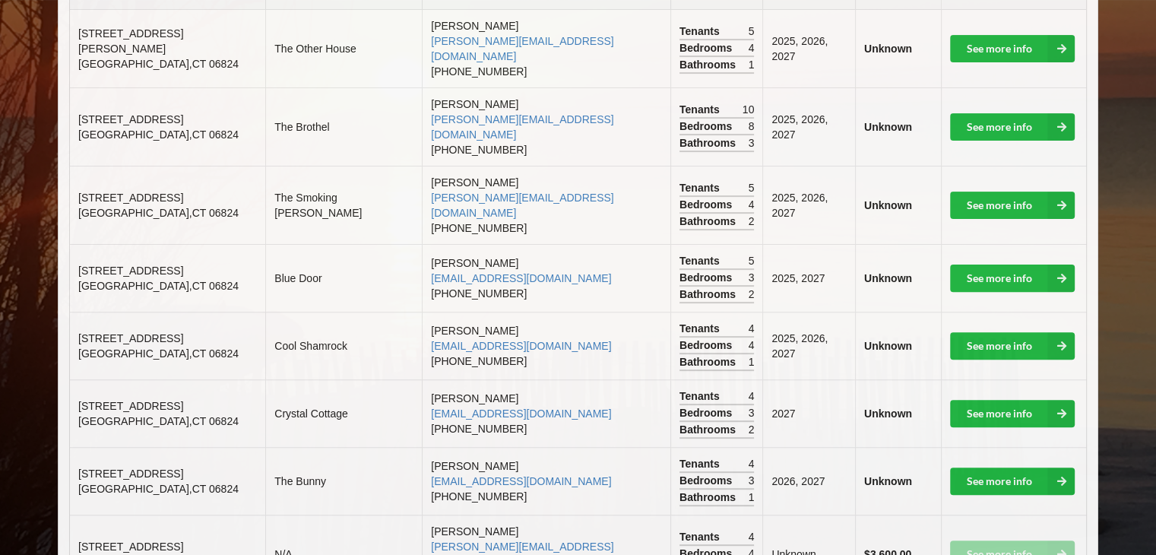
scroll to position [448, 0]
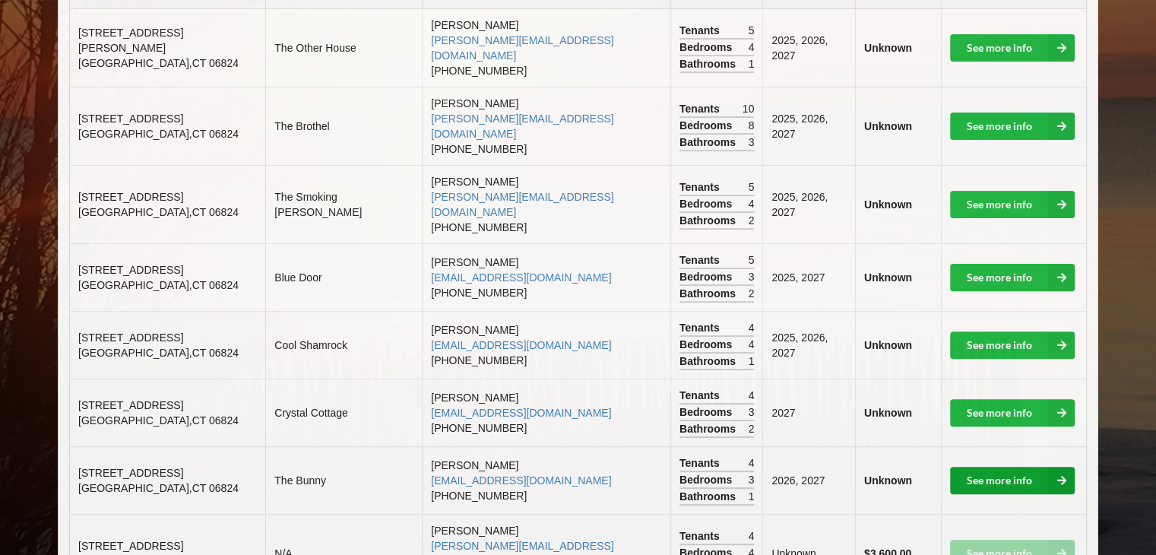
click at [1004, 467] on link "See more info" at bounding box center [1012, 480] width 125 height 27
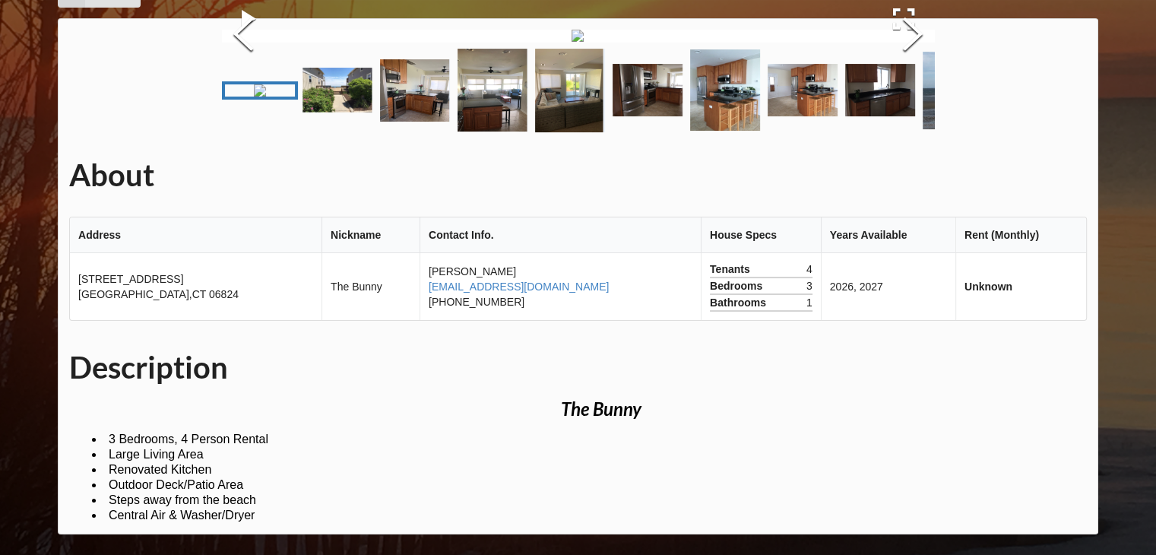
scroll to position [448, 0]
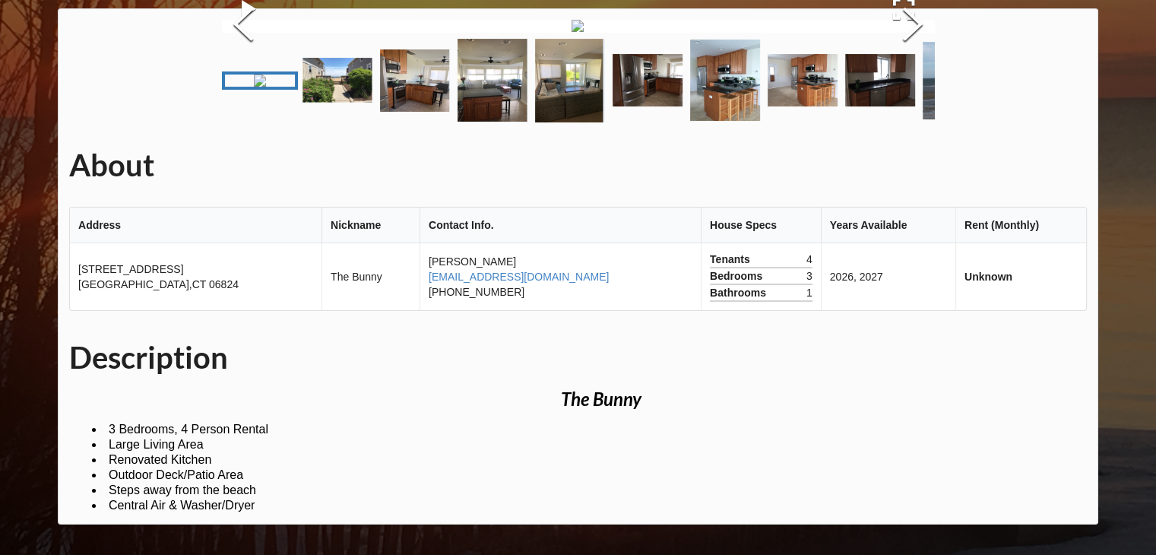
click at [266, 87] on img "Go to Slide 1" at bounding box center [260, 80] width 12 height 12
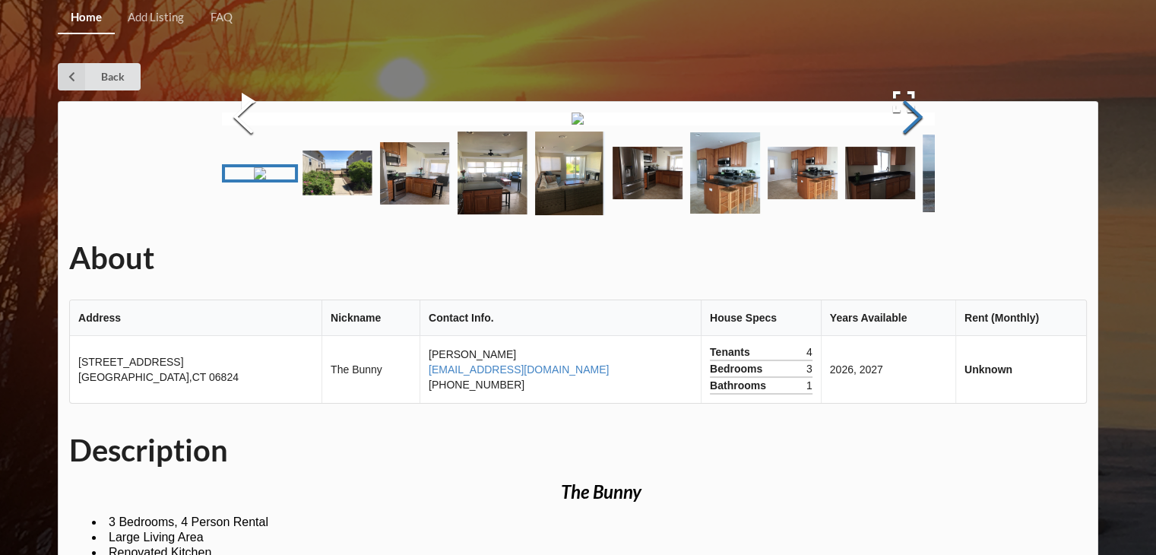
click at [911, 188] on button "Next Slide" at bounding box center [912, 119] width 43 height 138
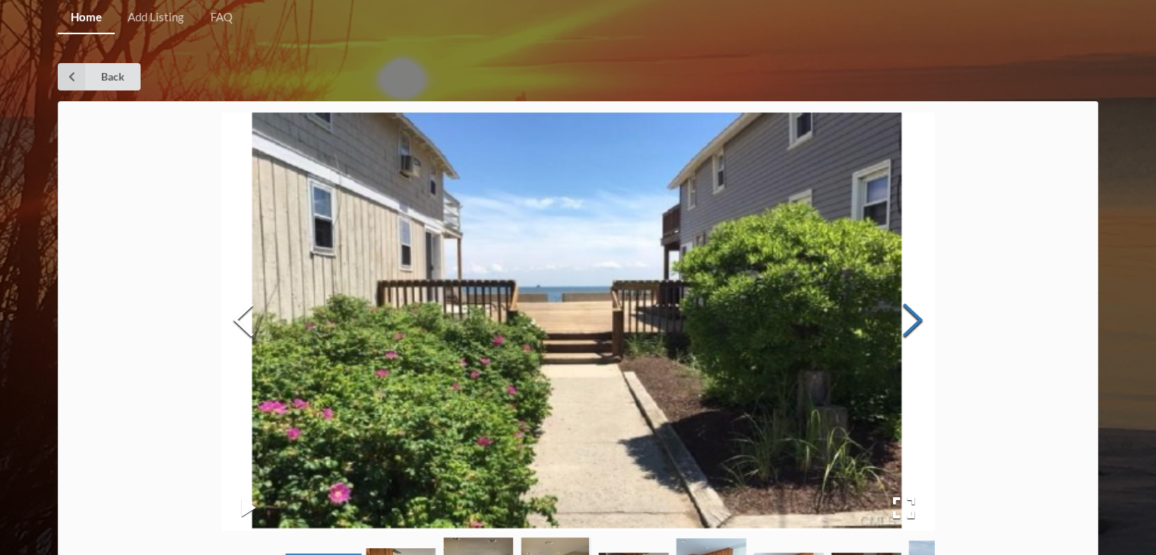
click at [911, 317] on button "Next Slide" at bounding box center [912, 322] width 43 height 138
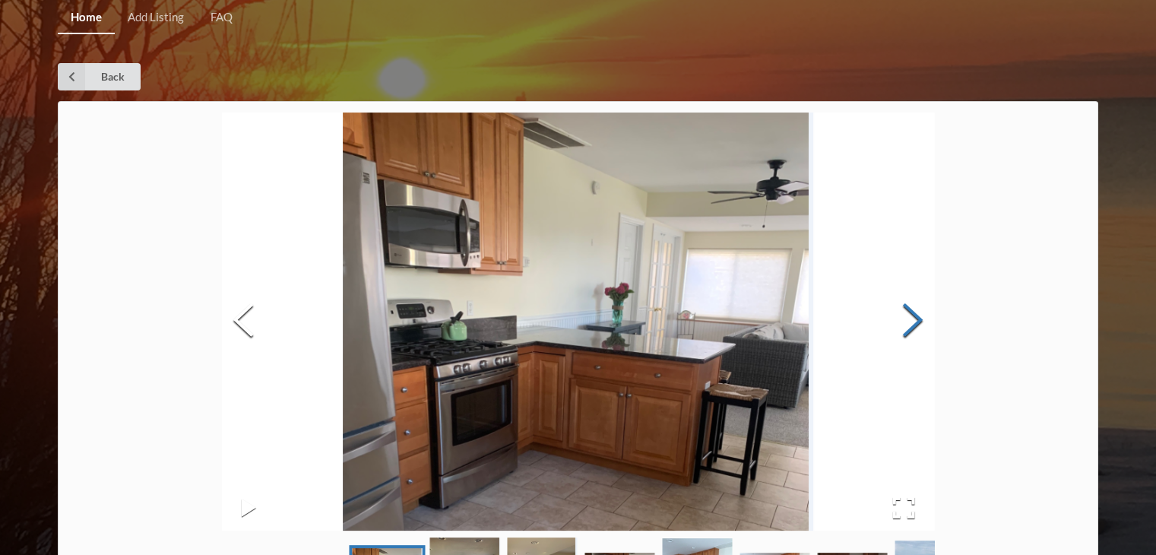
click at [911, 317] on button "Next Slide" at bounding box center [912, 322] width 43 height 138
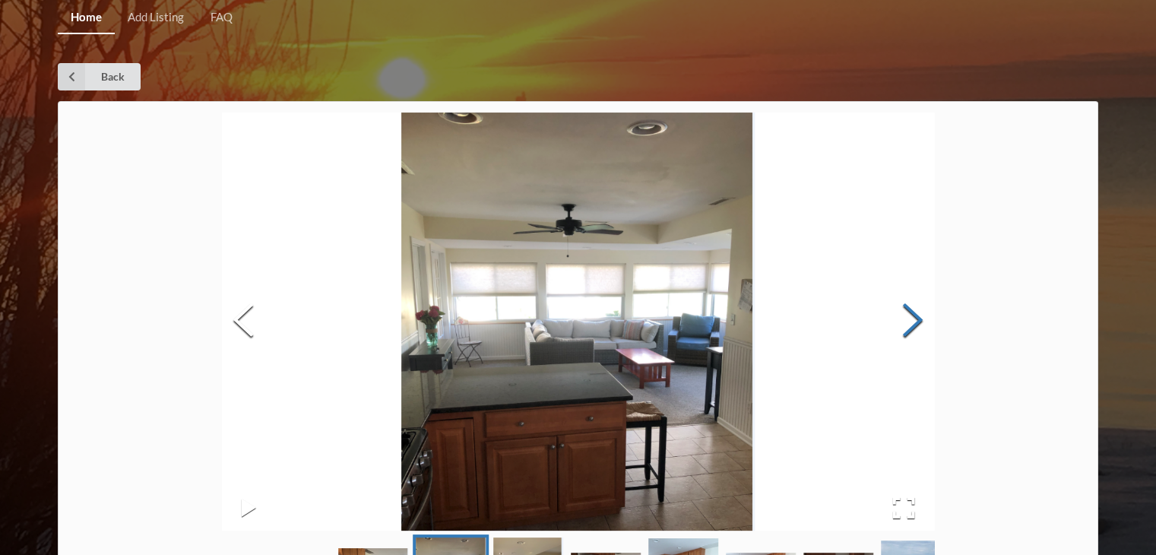
click at [911, 317] on button "Next Slide" at bounding box center [912, 322] width 43 height 138
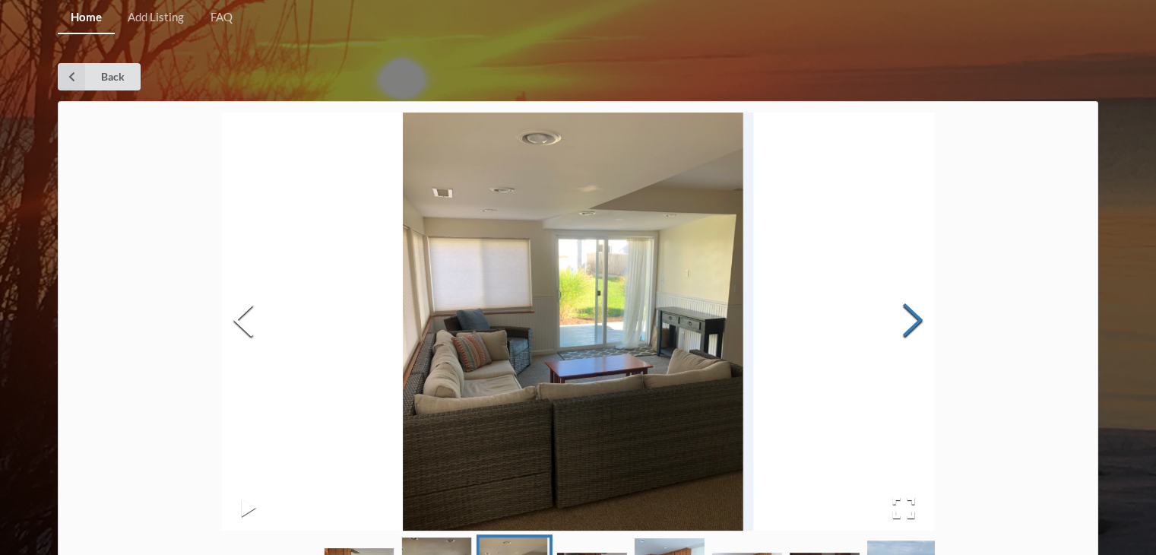
click at [911, 317] on button "Next Slide" at bounding box center [912, 322] width 43 height 138
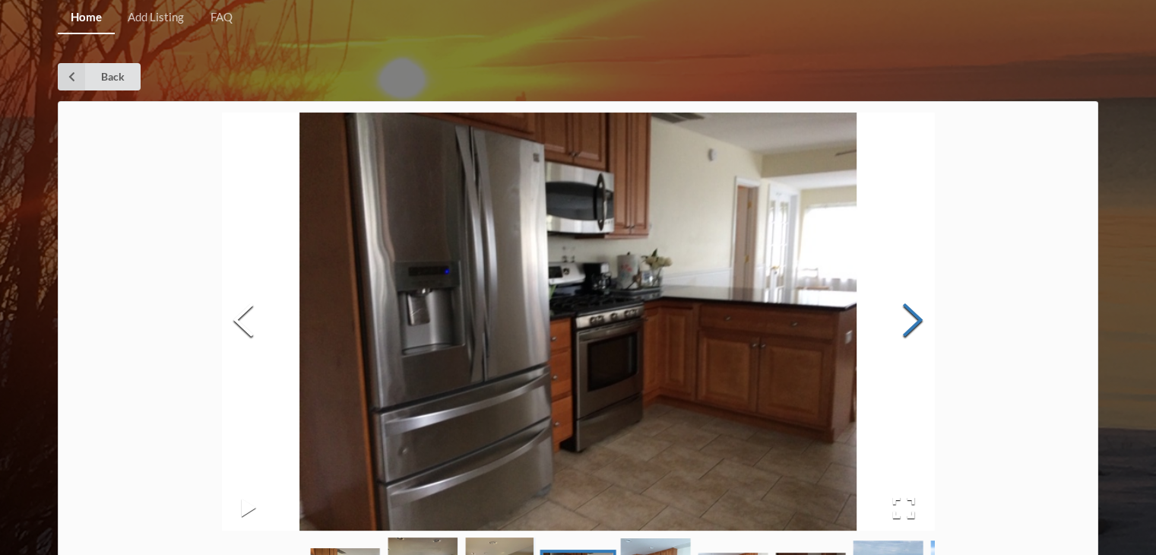
click at [911, 317] on button "Next Slide" at bounding box center [912, 322] width 43 height 138
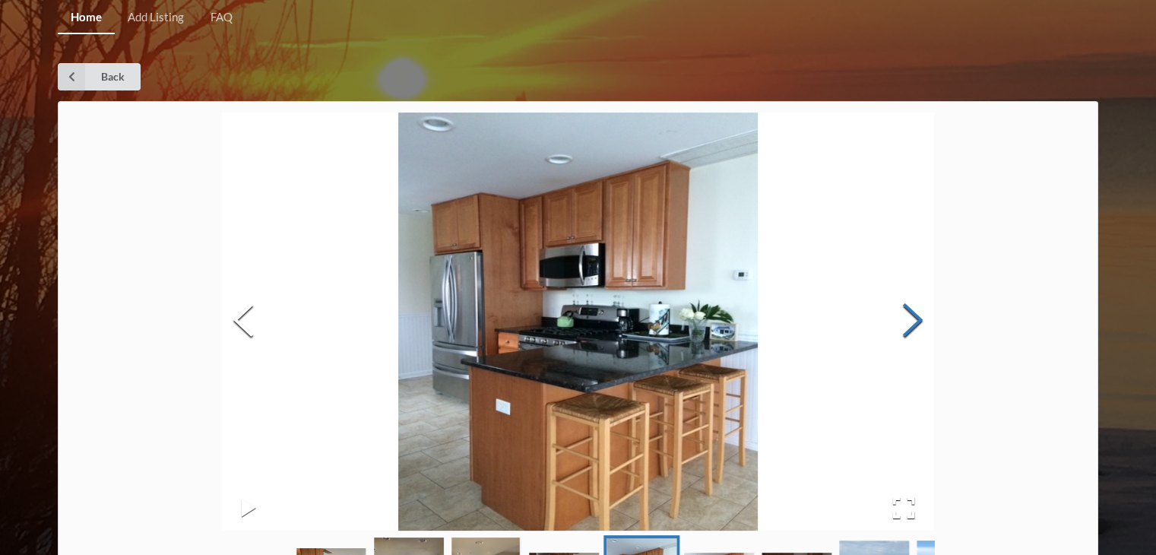
click at [911, 317] on button "Next Slide" at bounding box center [912, 322] width 43 height 138
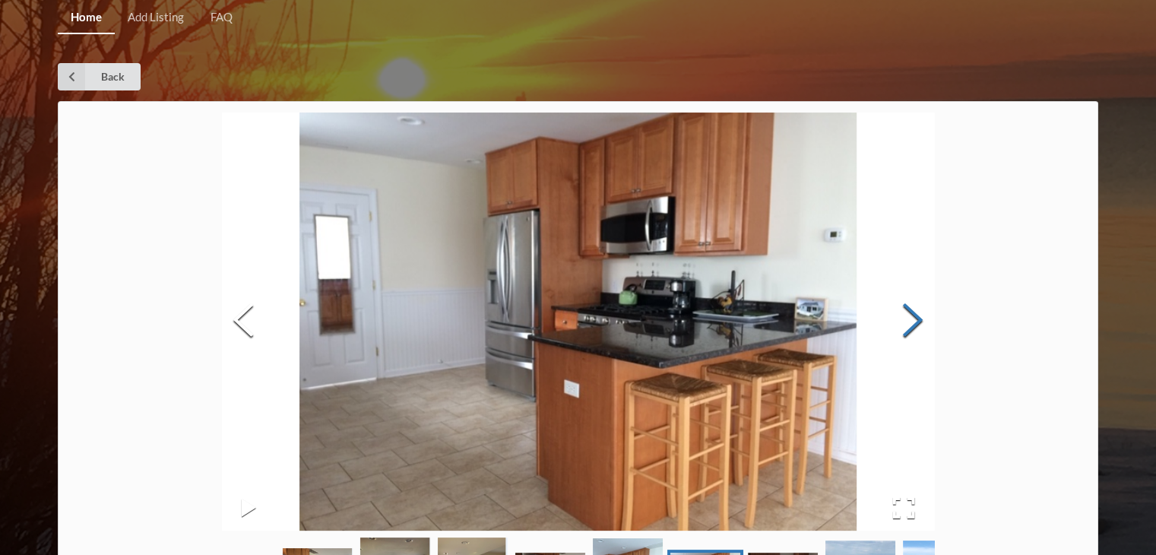
click at [911, 317] on button "Next Slide" at bounding box center [912, 322] width 43 height 138
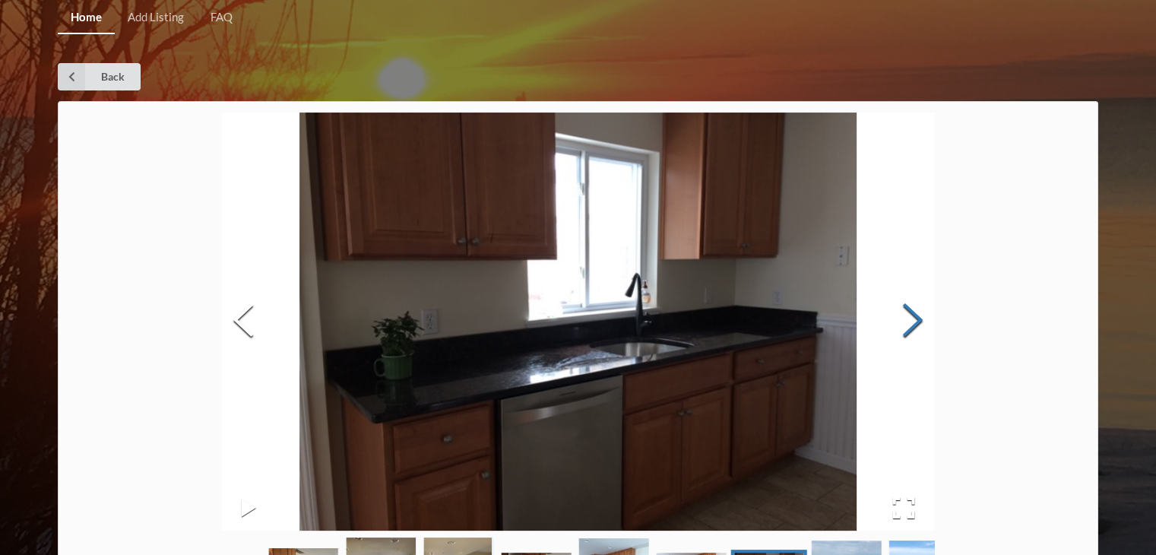
click at [911, 317] on button "Next Slide" at bounding box center [912, 322] width 43 height 138
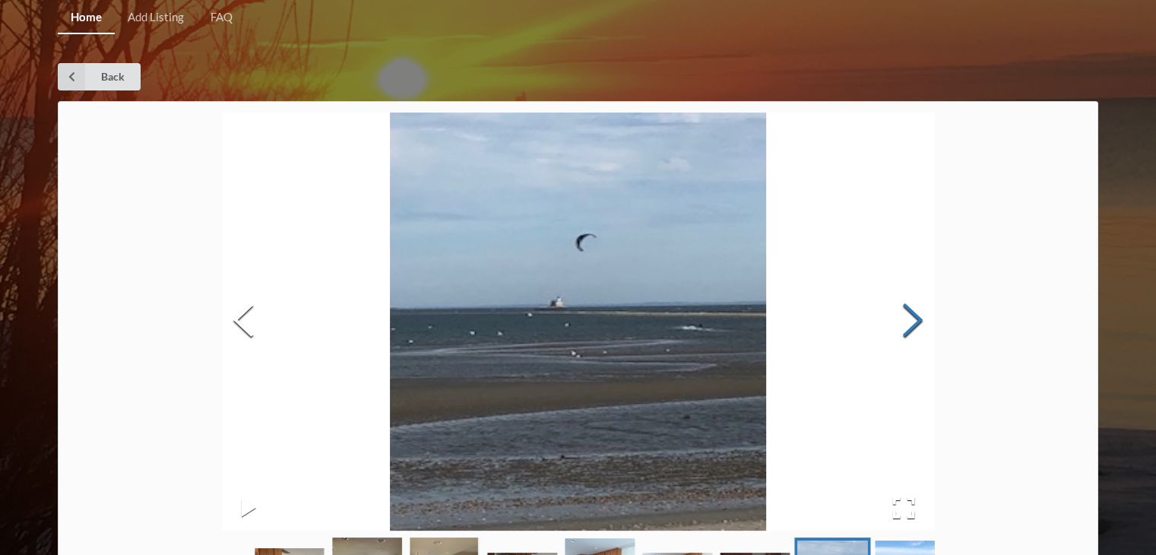
click at [911, 317] on button "Next Slide" at bounding box center [912, 322] width 43 height 138
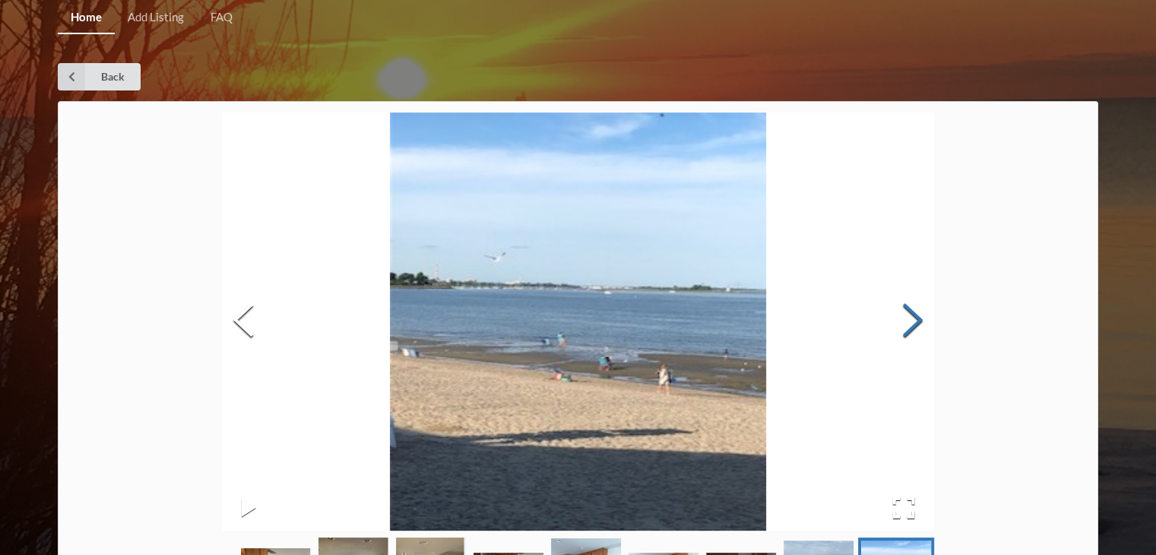
click at [911, 317] on button "Next Slide" at bounding box center [912, 322] width 43 height 138
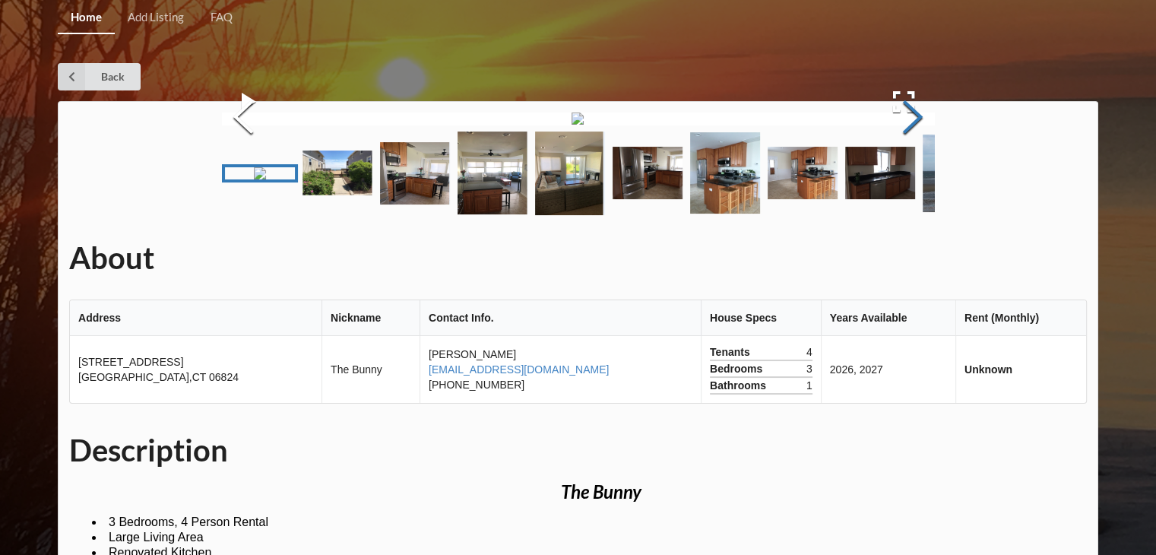
click at [911, 188] on button "Next Slide" at bounding box center [912, 119] width 43 height 138
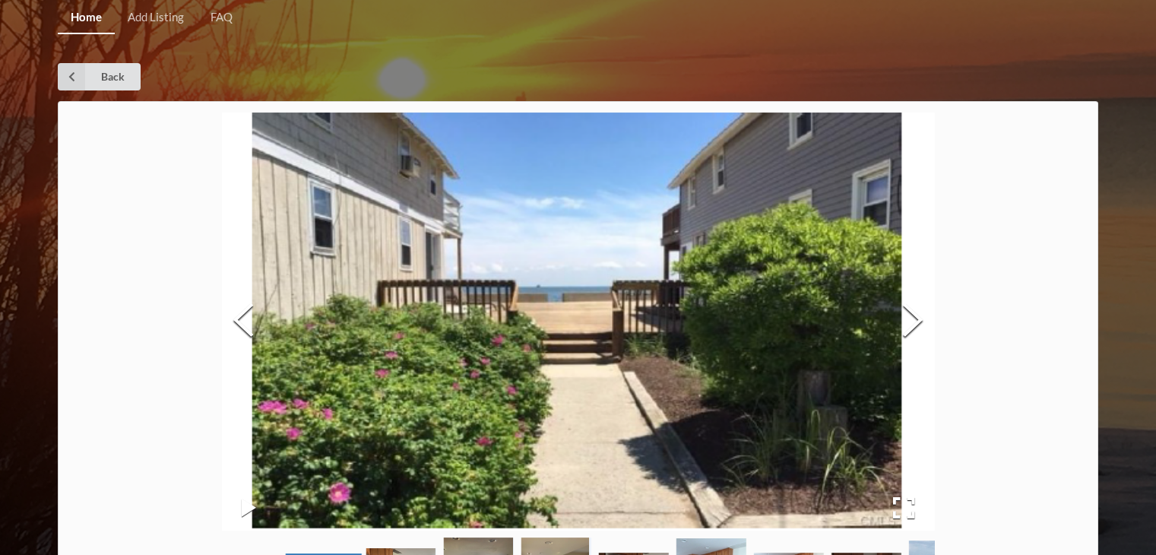
click at [811, 123] on img at bounding box center [578, 321] width 712 height 418
click at [821, 103] on div "About Address Nickname Contact Info. House Specs Years Available Rent (Monthly)…" at bounding box center [578, 562] width 1040 height 922
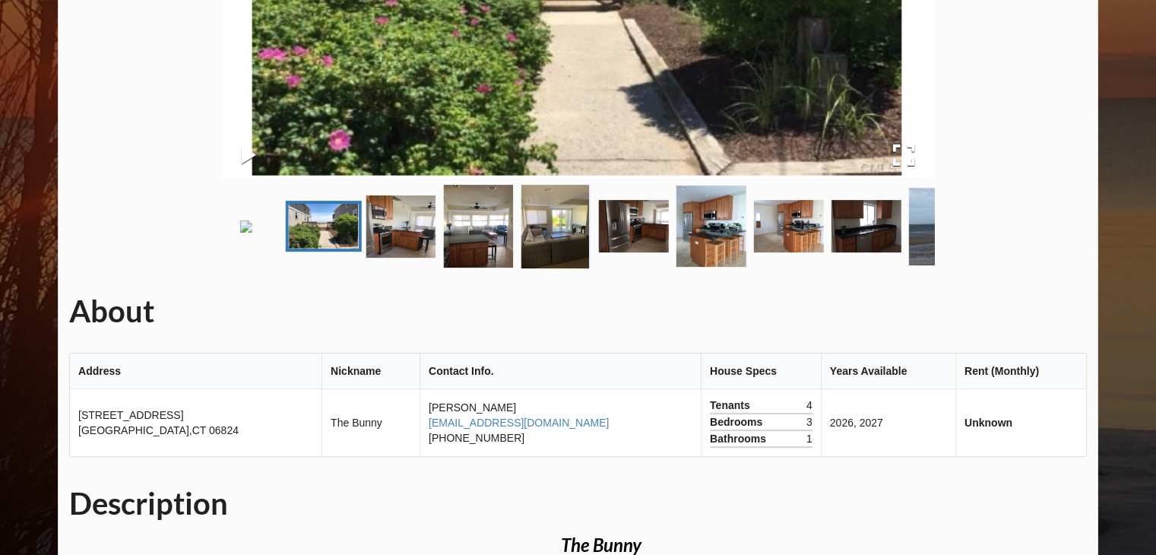
scroll to position [565, 0]
